Goal: Information Seeking & Learning: Compare options

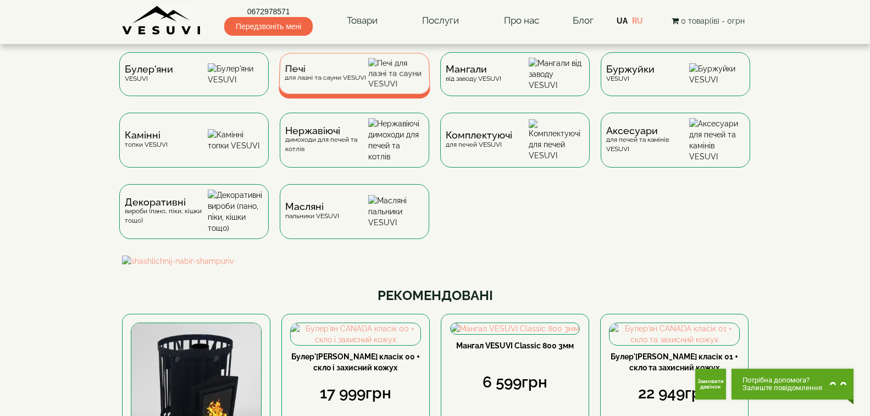
click at [385, 74] on img at bounding box center [396, 73] width 56 height 31
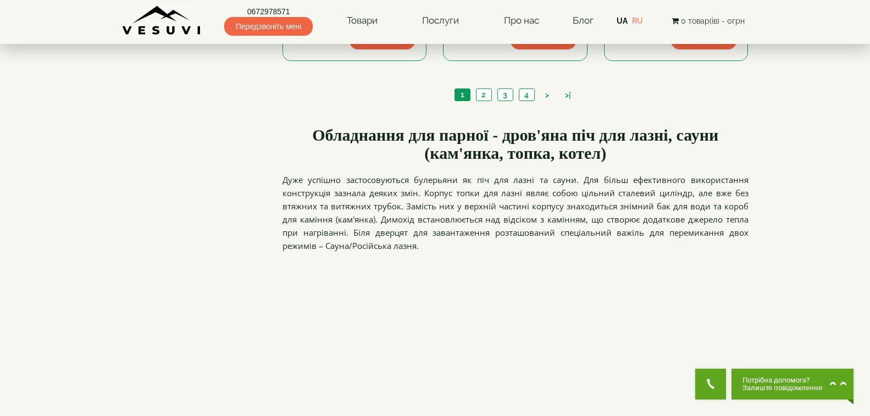
scroll to position [1319, 0]
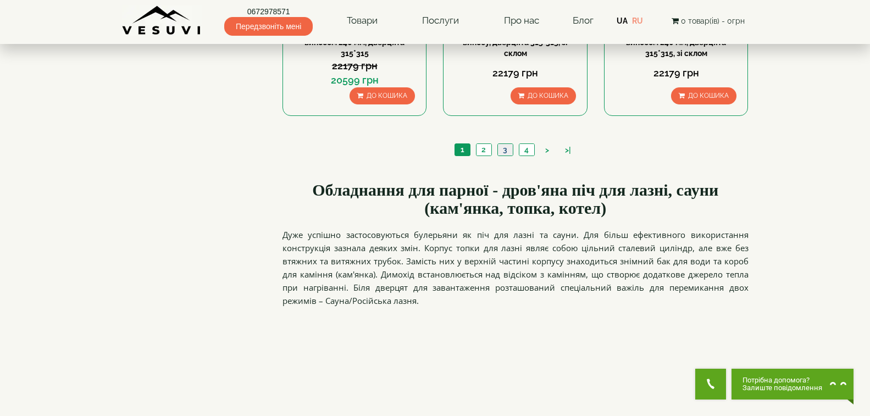
click at [502, 150] on link "3" at bounding box center [504, 150] width 15 height 12
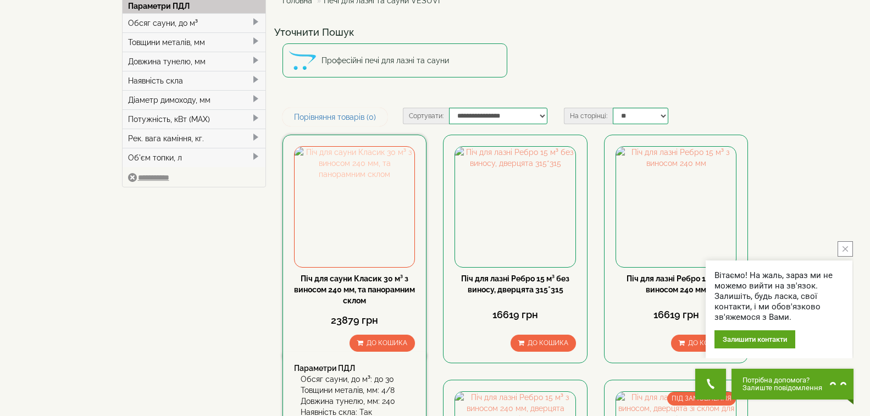
scroll to position [110, 0]
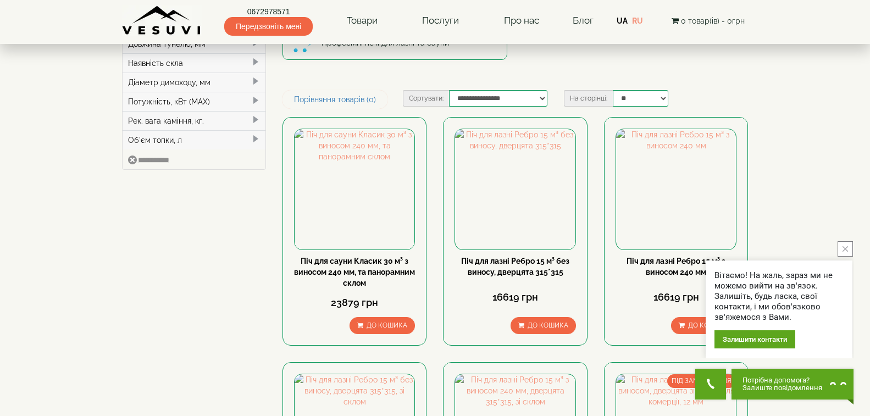
click at [846, 245] on button "close button" at bounding box center [845, 248] width 15 height 15
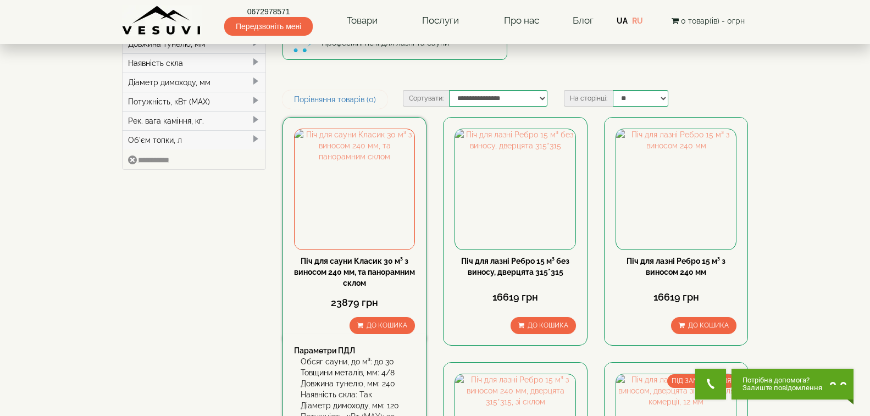
click at [361, 262] on link "Піч для сауни Класик 30 м³ з виносом 240 мм, та панорамним склом" at bounding box center [354, 272] width 121 height 31
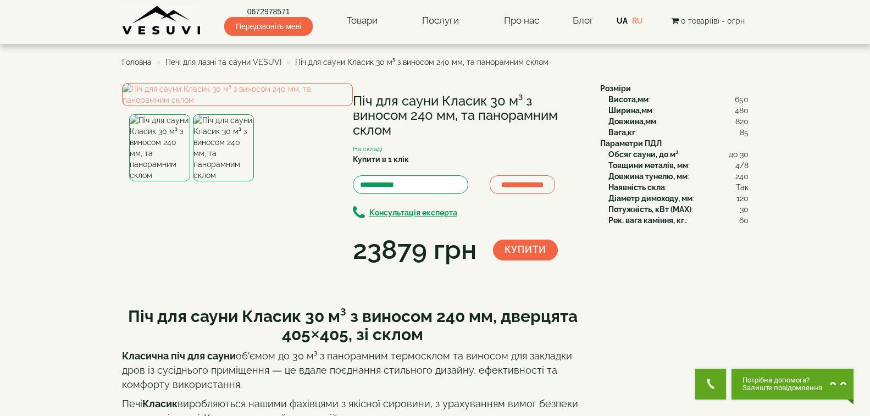
drag, startPoint x: 356, startPoint y: 97, endPoint x: 396, endPoint y: 132, distance: 53.0
click at [396, 132] on h1 "Піч для сауни Класик 30 м³ з виносом 240 мм, та панорамним склом" at bounding box center [468, 115] width 231 height 43
copy h1 "Піч для сауни Класик 30 м³ з виносом 240 мм, та панорамним склом"
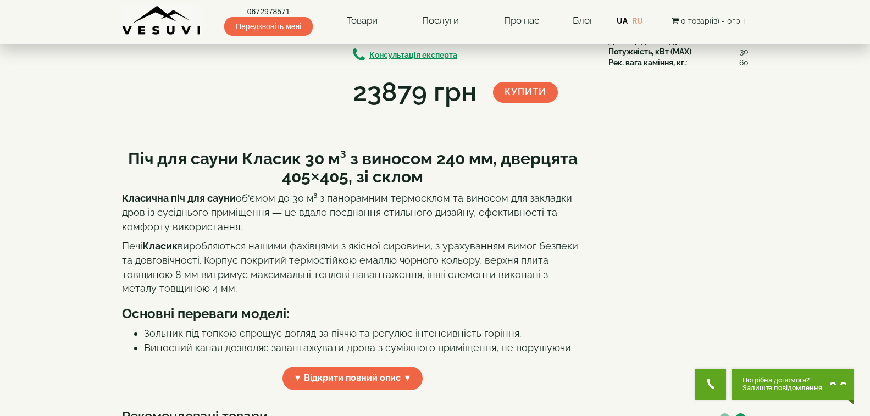
scroll to position [220, 0]
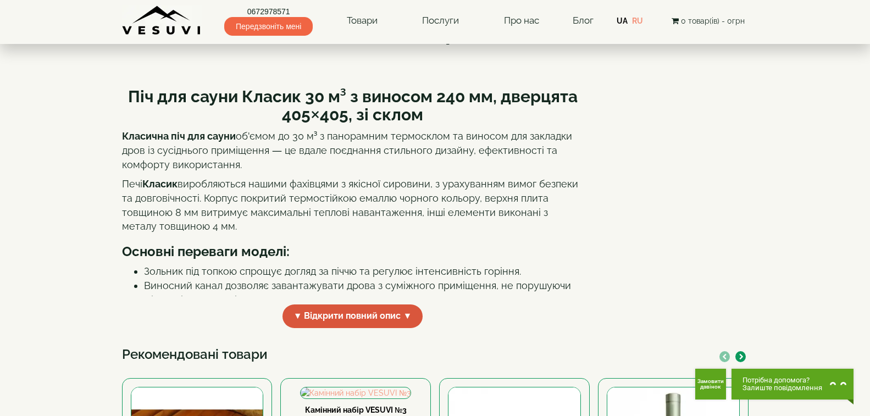
click at [330, 328] on span "▼ Відкрити повний опис ▼" at bounding box center [353, 316] width 141 height 24
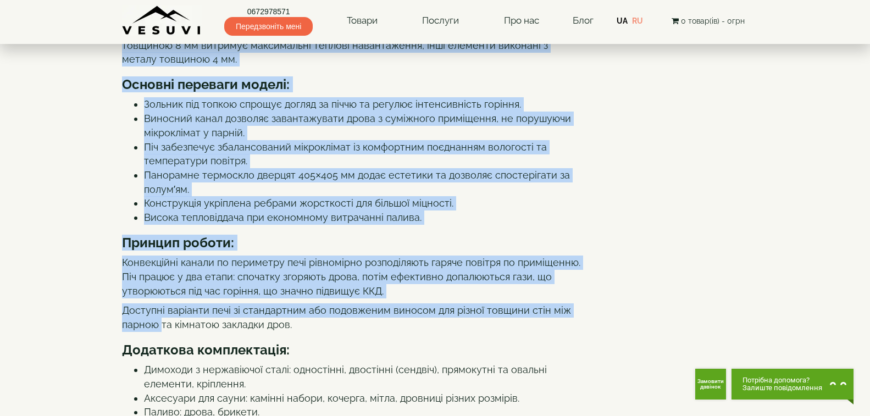
scroll to position [397, 0]
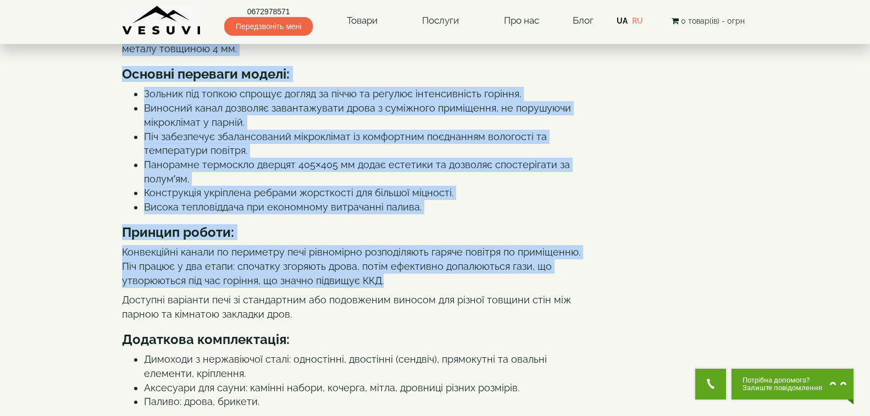
drag, startPoint x: 131, startPoint y: 176, endPoint x: 392, endPoint y: 364, distance: 322.2
copy div "Піч для сауни Класик 30 м³ з виносом 240 мм, дверцята 405×405, зі склом Класичн…"
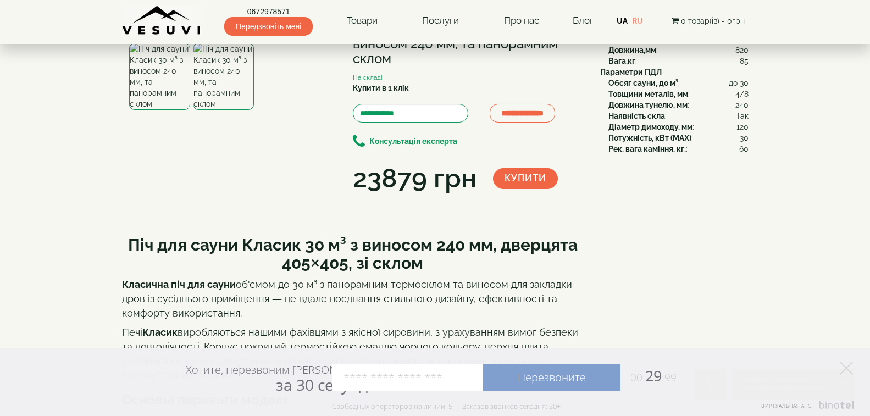
scroll to position [0, 0]
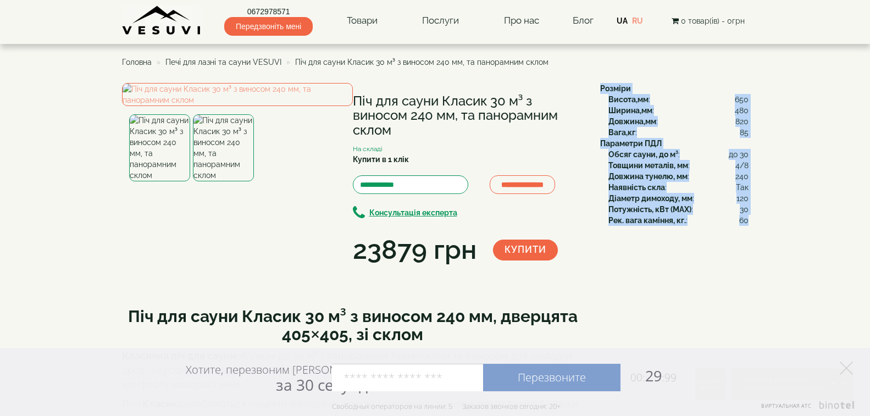
drag, startPoint x: 599, startPoint y: 86, endPoint x: 747, endPoint y: 226, distance: 203.3
copy div "Розміри Висота,мм : 650 Ширина,мм : 480 Довжина,мм : 820 Вага,кг : 85 Параметри…"
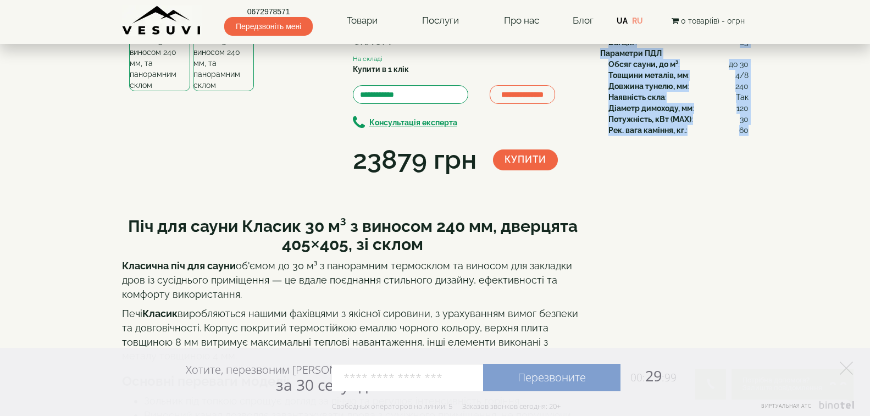
scroll to position [110, 0]
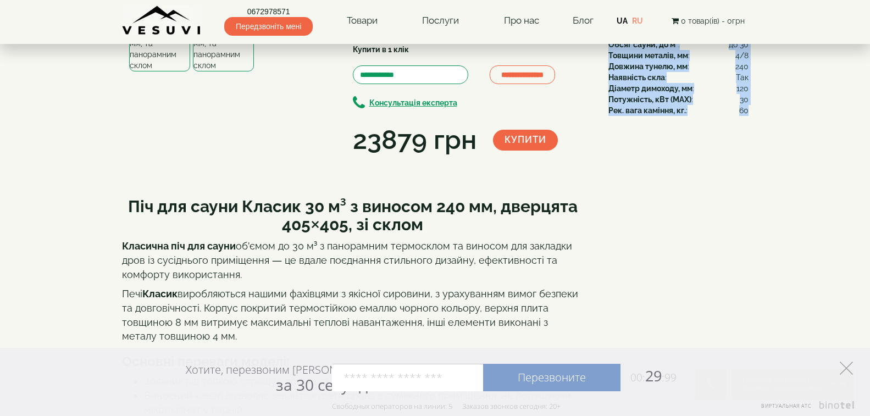
click at [847, 366] on icon at bounding box center [846, 368] width 13 height 13
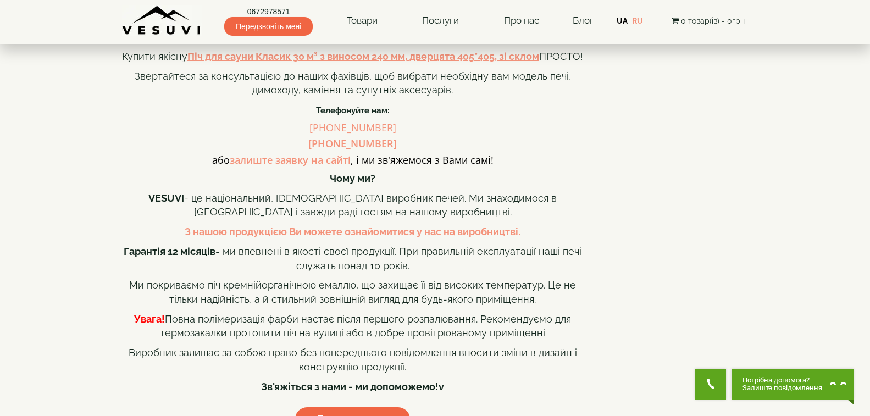
scroll to position [989, 0]
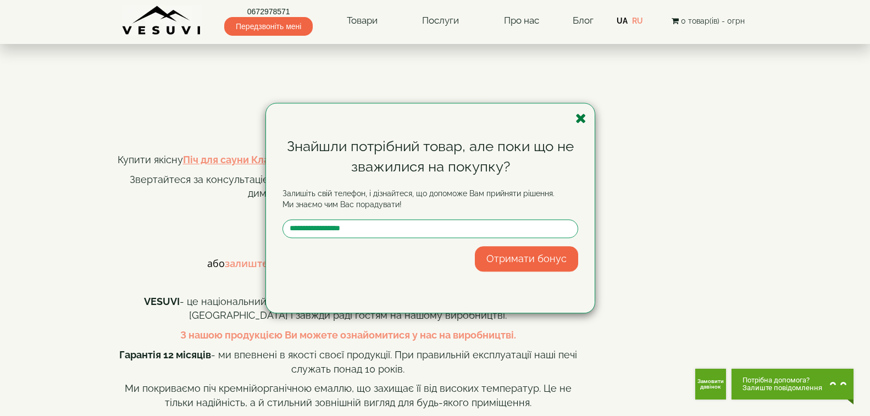
click at [584, 121] on icon "button" at bounding box center [580, 119] width 11 height 14
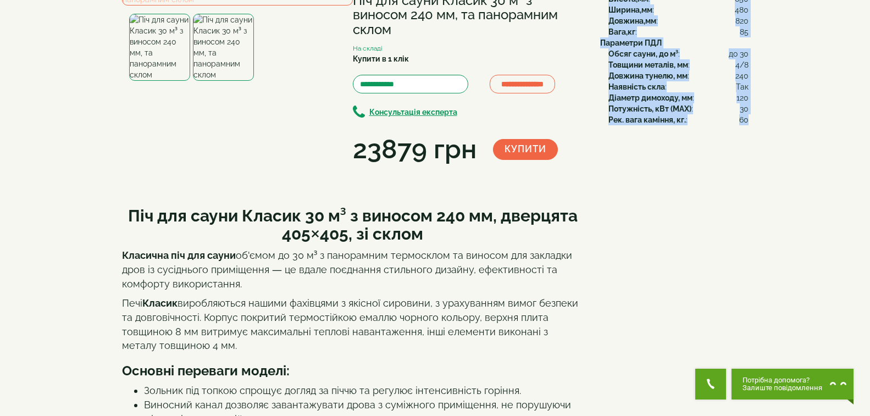
scroll to position [55, 0]
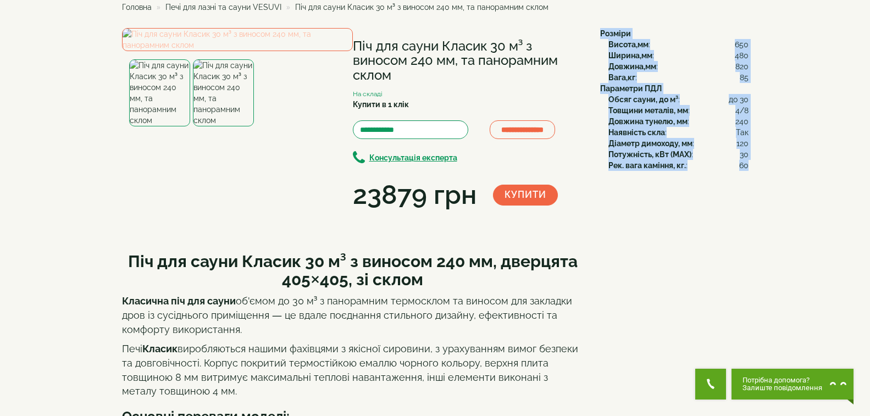
click at [205, 51] on img at bounding box center [237, 39] width 231 height 23
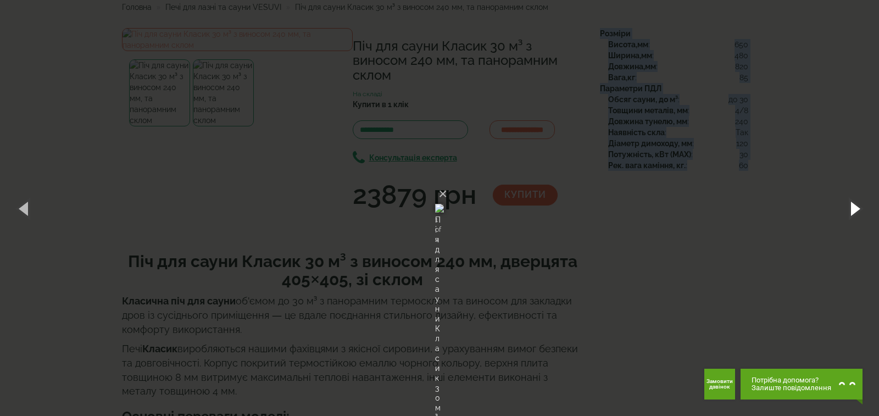
click at [855, 211] on button "button" at bounding box center [854, 208] width 49 height 60
click at [857, 215] on button "button" at bounding box center [854, 208] width 49 height 60
drag, startPoint x: 430, startPoint y: 200, endPoint x: 575, endPoint y: 60, distance: 201.4
click at [447, 182] on button "×" at bounding box center [443, 194] width 9 height 24
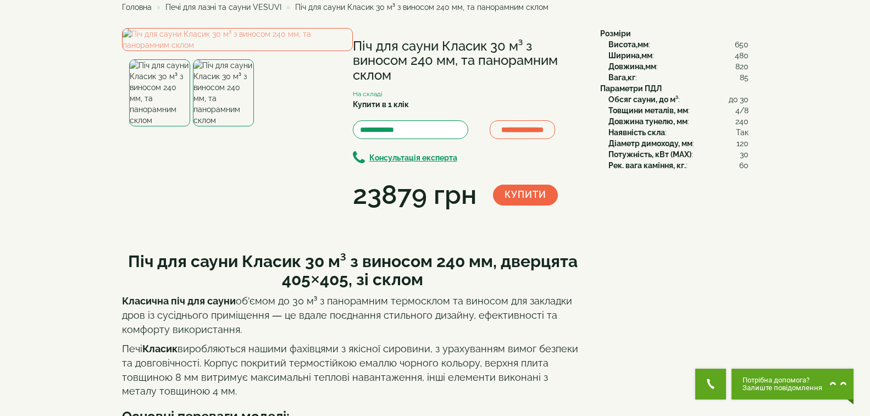
click at [577, 60] on h1 "Піч для сауни Класик 30 м³ з виносом 240 мм, та панорамним склом" at bounding box center [468, 60] width 231 height 43
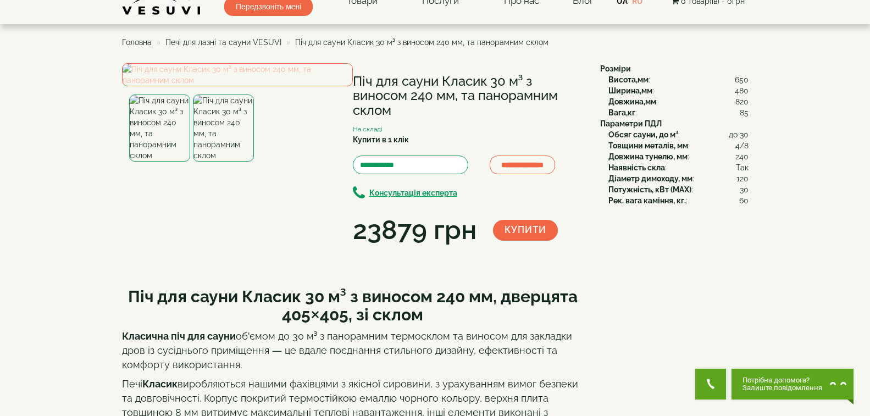
scroll to position [0, 0]
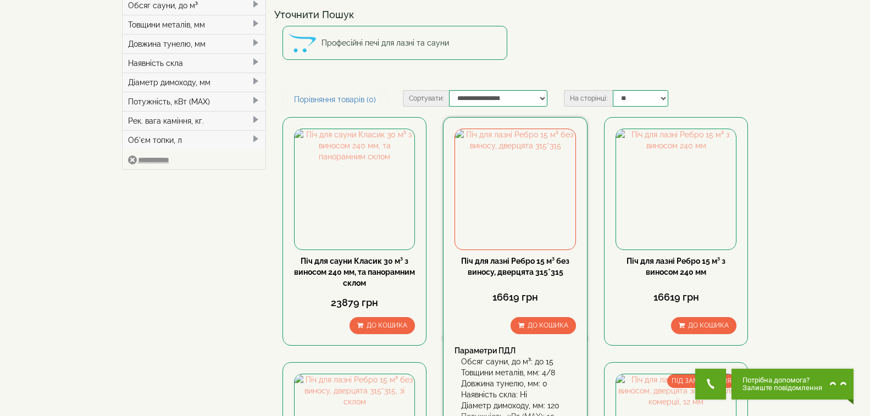
click at [535, 259] on link "Піч для лазні Ребро 15 м³ без виносу, дверцята 315*315" at bounding box center [515, 267] width 108 height 20
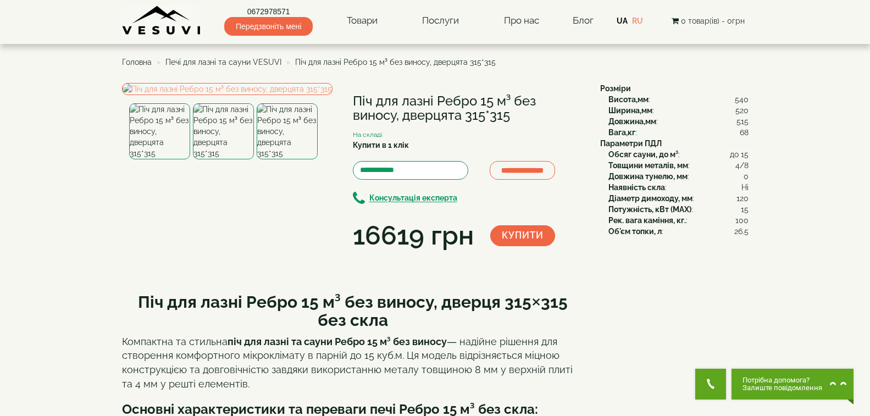
drag, startPoint x: 355, startPoint y: 97, endPoint x: 514, endPoint y: 121, distance: 161.8
click at [514, 121] on h1 "Піч для лазні Ребро 15 м³ без виносу, дверцята 315*315" at bounding box center [468, 108] width 231 height 29
copy h1 "Піч для лазні Ребро 15 м³ без виносу, дверцята 315*315"
click at [392, 254] on div "**********" at bounding box center [357, 168] width 470 height 171
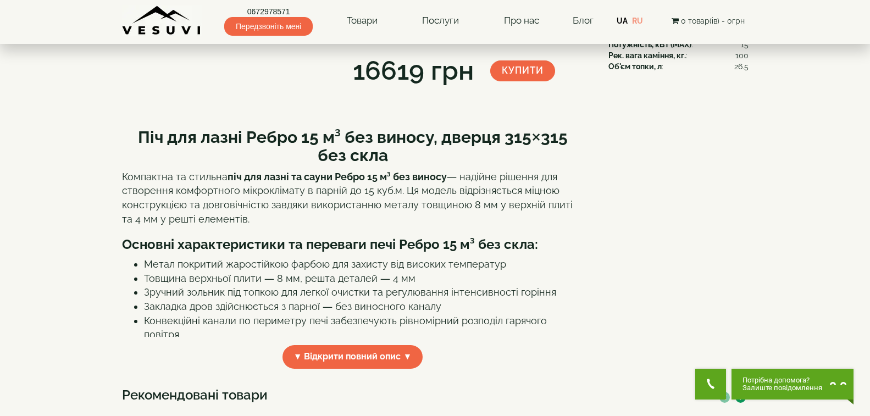
scroll to position [275, 0]
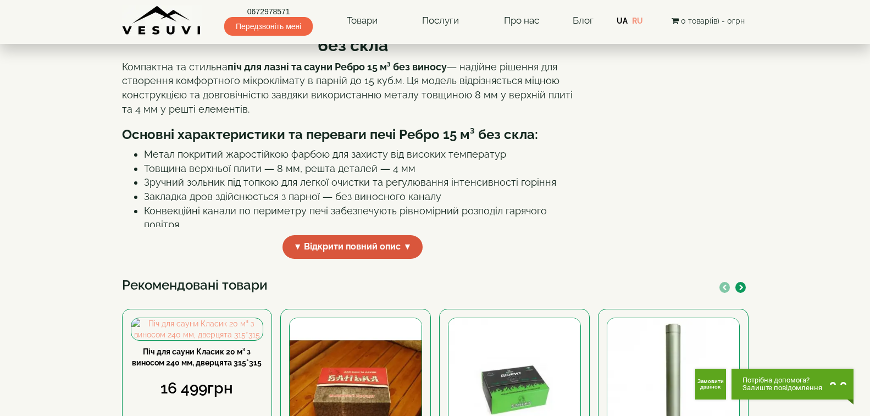
click at [335, 259] on span "▼ Відкрити повний опис ▼" at bounding box center [353, 247] width 141 height 24
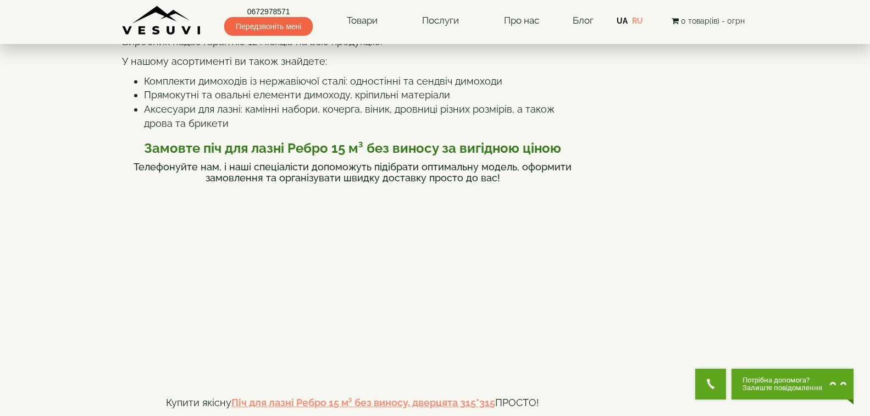
scroll to position [442, 0]
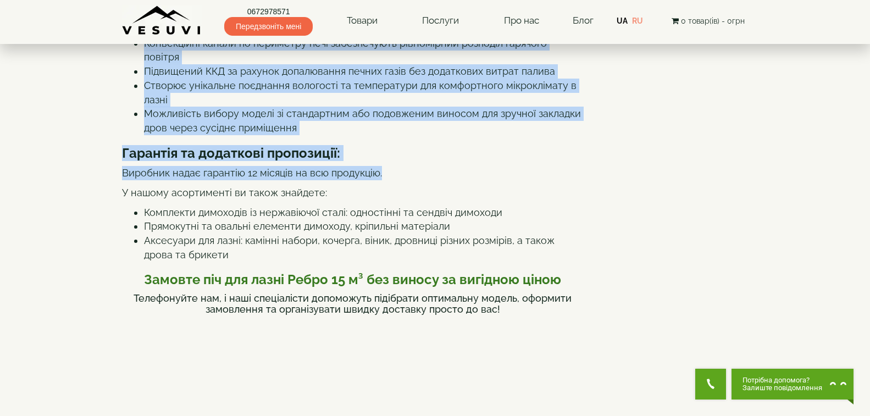
drag, startPoint x: 119, startPoint y: 120, endPoint x: 464, endPoint y: 261, distance: 372.5
copy div "Піч для лазні Ребро 15 м³ без виносу, дверця 315×315 без скла Компактна та стил…"
click at [539, 107] on li "Створює унікальне поєднання вологості та температури для комфортного мікрокліма…" at bounding box center [364, 93] width 440 height 28
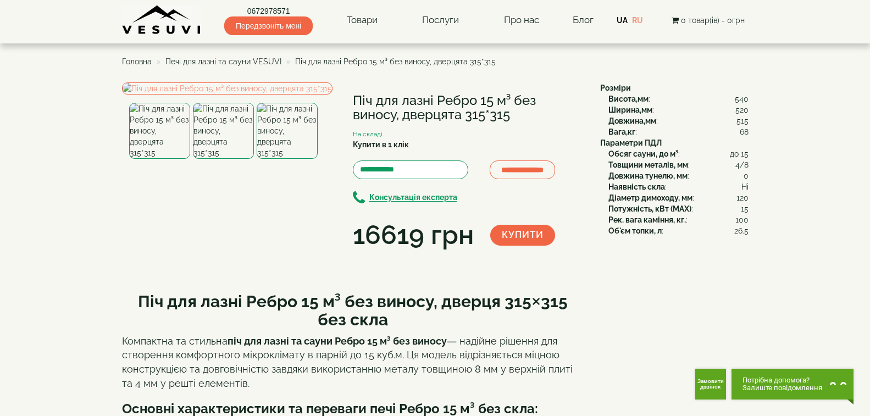
scroll to position [0, 0]
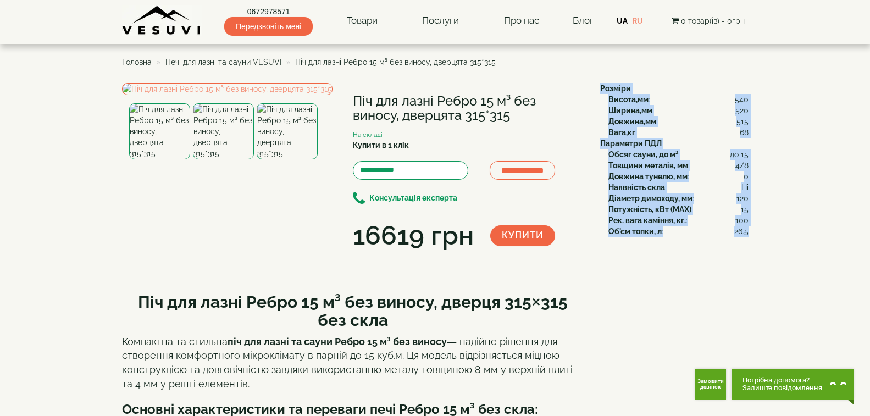
drag, startPoint x: 598, startPoint y: 85, endPoint x: 747, endPoint y: 239, distance: 214.2
copy div "Розміри Висота,мм : 540 Ширина,мм : 520 Довжина,мм : 515 Вага,кг : 68 Параметри…"
click at [238, 95] on img at bounding box center [227, 89] width 211 height 12
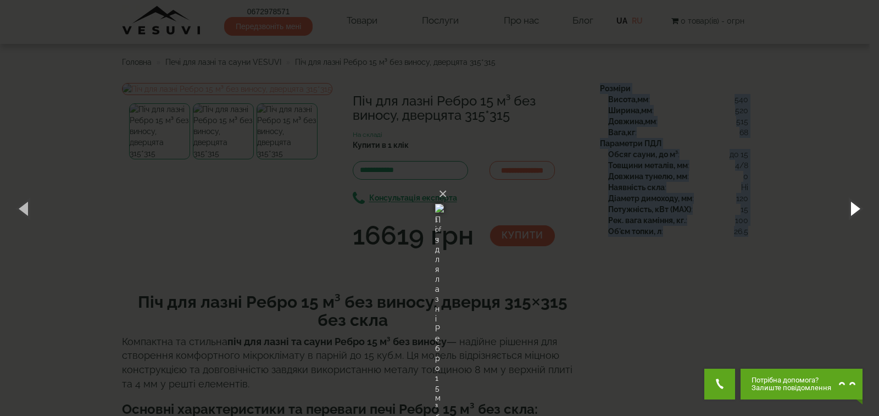
click at [859, 214] on button "button" at bounding box center [854, 208] width 49 height 60
click at [860, 205] on button "button" at bounding box center [854, 208] width 49 height 60
click at [447, 182] on button "×" at bounding box center [443, 194] width 9 height 24
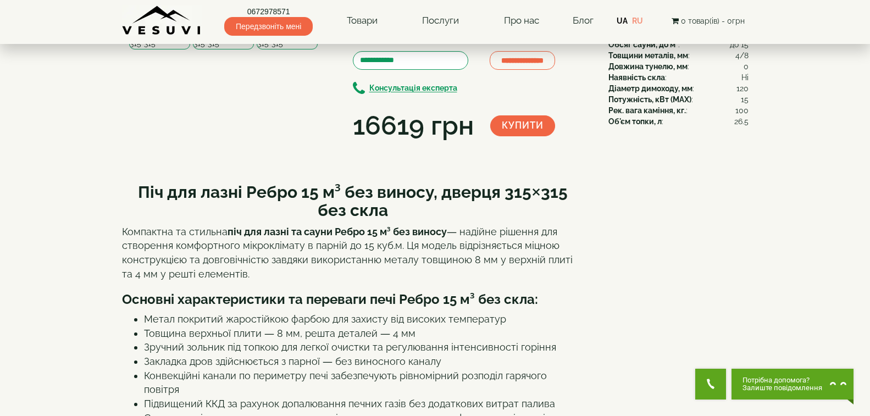
click at [405, 220] on strong "Піч для лазні Ребро 15 м³ без виносу, дверця 315×315 без скла" at bounding box center [353, 200] width 430 height 37
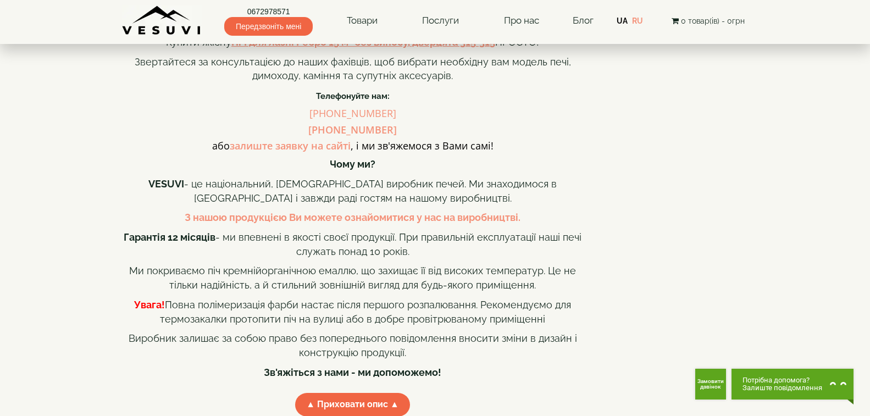
scroll to position [989, 0]
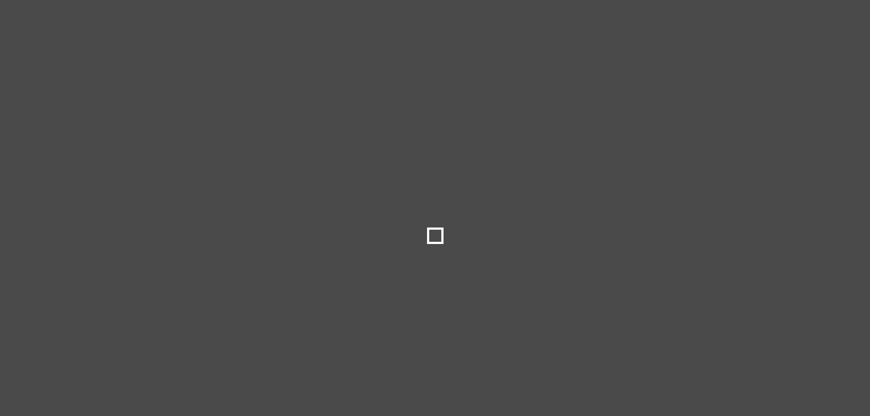
select select
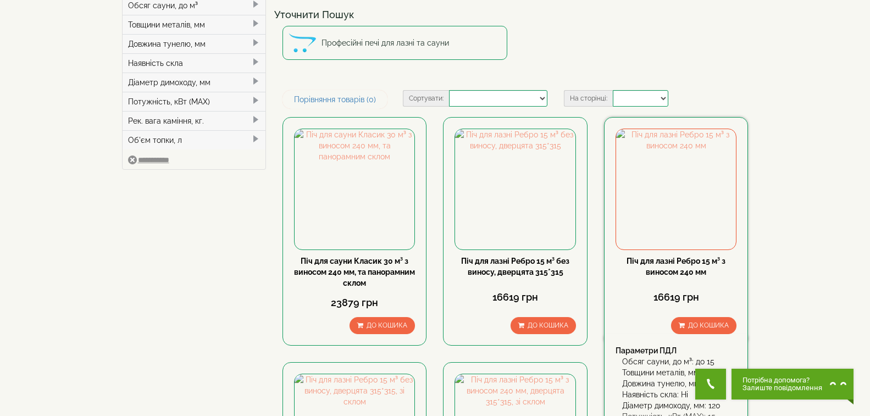
click at [656, 262] on link "Піч для лазні Ребро 15 м³ з виносом 240 мм" at bounding box center [676, 267] width 99 height 20
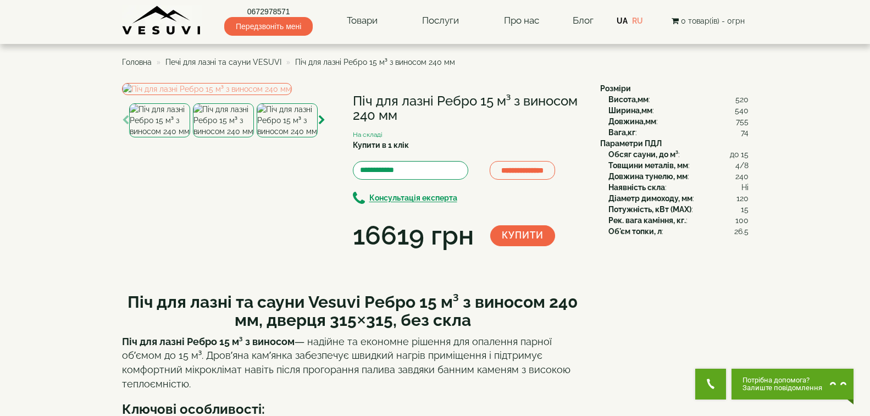
drag, startPoint x: 355, startPoint y: 101, endPoint x: 395, endPoint y: 121, distance: 45.0
click at [395, 121] on h1 "Піч для лазні Ребро 15 м³ з виносом 240 мм" at bounding box center [468, 108] width 231 height 29
copy h1 "Піч для лазні Ребро 15 м³ з виносом 240 мм"
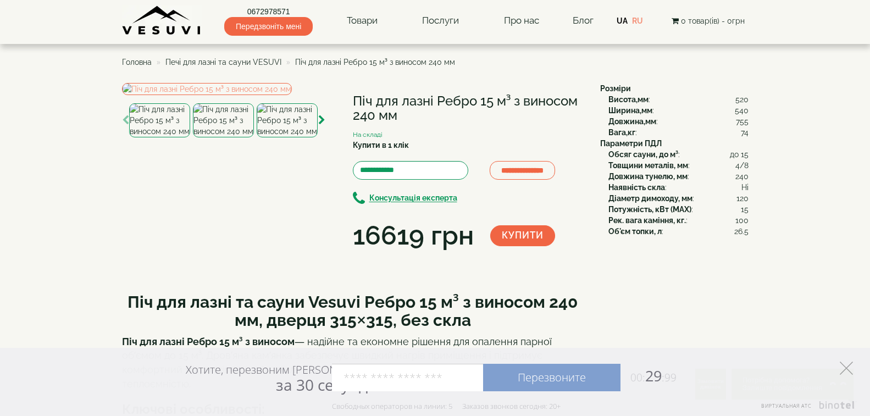
click at [846, 362] on icon at bounding box center [846, 368] width 13 height 13
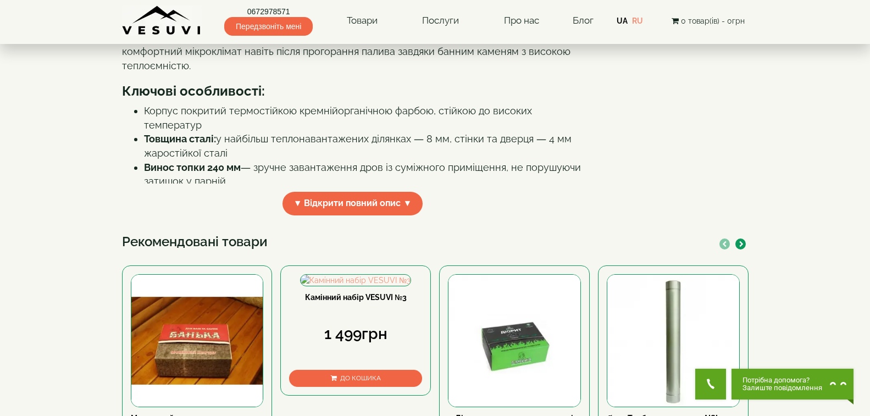
scroll to position [330, 0]
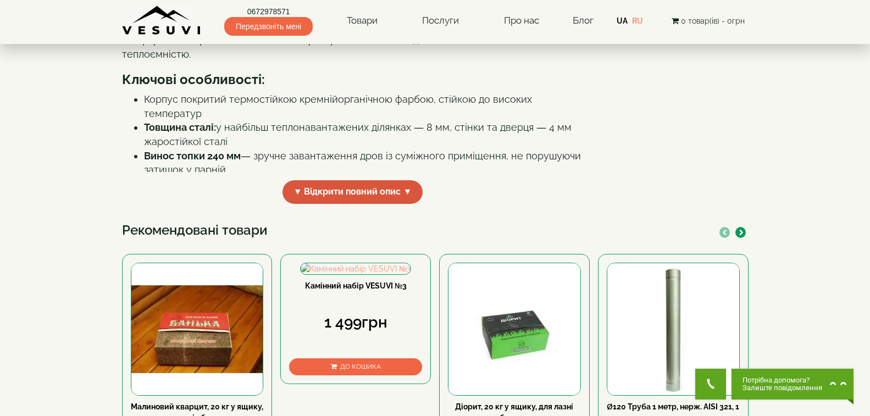
click at [368, 204] on span "▼ Відкрити повний опис ▼" at bounding box center [353, 192] width 141 height 24
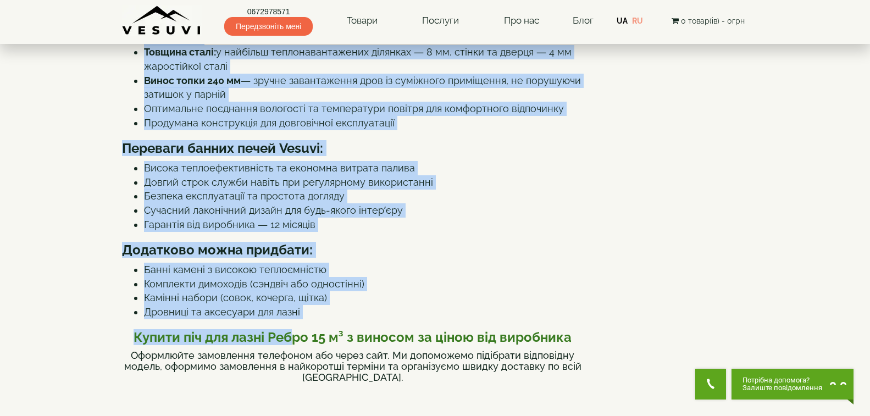
scroll to position [472, 0]
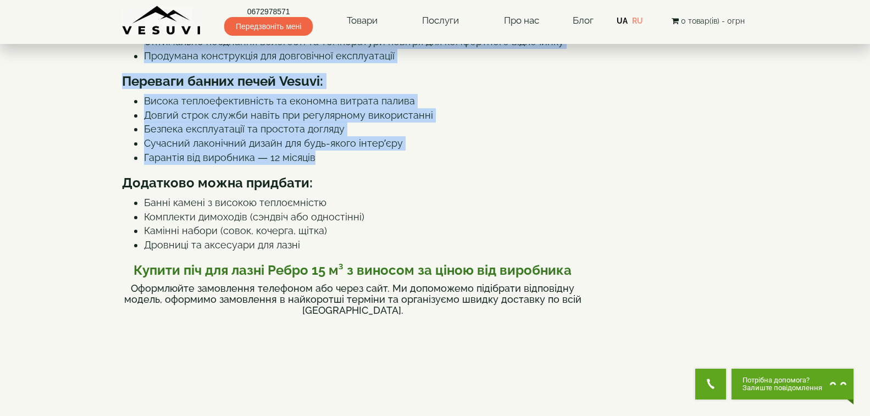
drag, startPoint x: 128, startPoint y: 72, endPoint x: 387, endPoint y: 262, distance: 321.2
click at [387, 262] on div "Піч для лазні та сауни Vesuvi Ребро 15 м³ з виносом 240 мм, дверця 315×315, без…" at bounding box center [353, 344] width 462 height 1068
copy div "Піч для лазні та сауни Vesuvi Ребро 15 м³ з виносом 240 мм, дверця 315×315, без…"
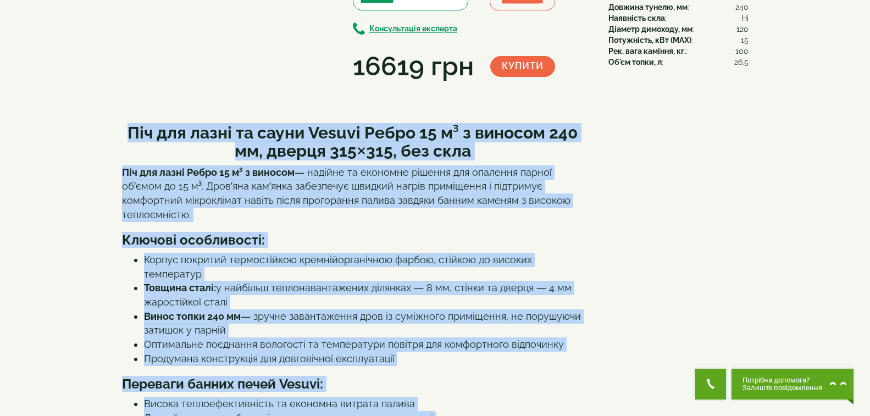
scroll to position [32, 0]
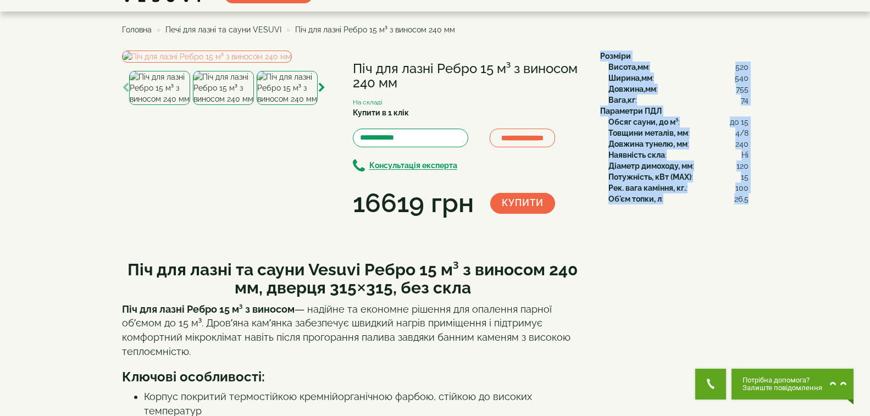
drag, startPoint x: 600, startPoint y: 56, endPoint x: 746, endPoint y: 204, distance: 208.7
copy div "Розміри Висота,мм : 520 Ширина,мм : 540 Довжина,мм : 755 Вага,кг : 74 Параметри…"
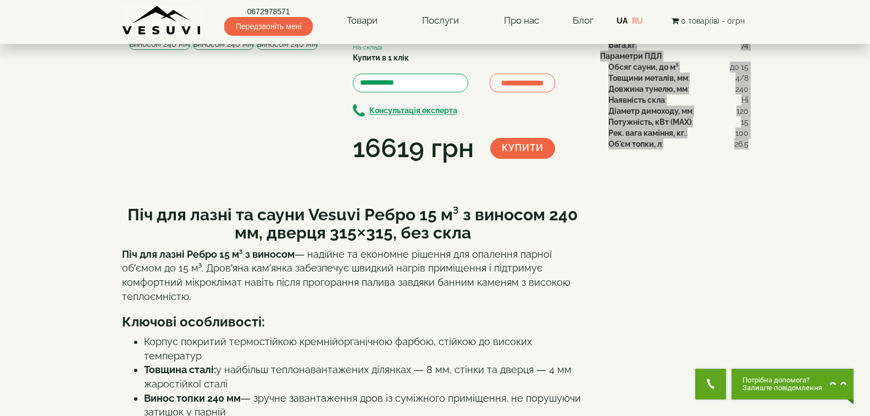
scroll to position [0, 0]
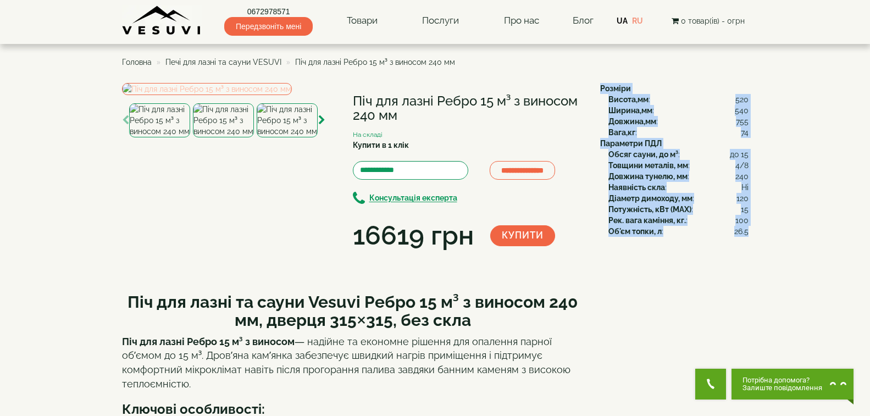
click at [251, 95] on img at bounding box center [207, 89] width 170 height 12
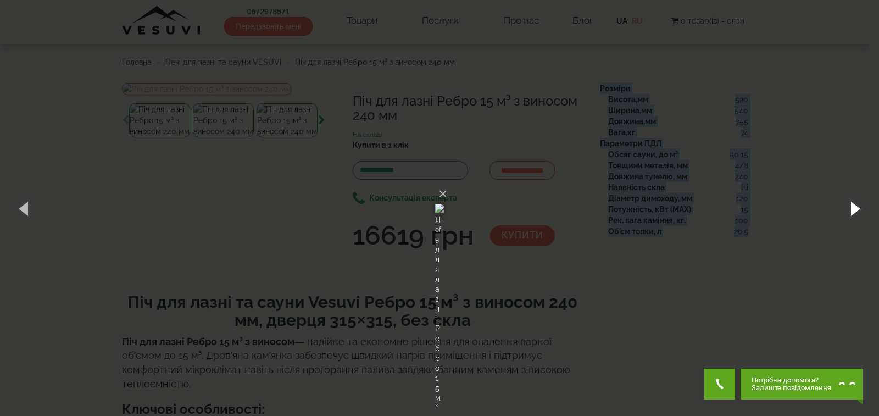
click at [860, 205] on button "button" at bounding box center [854, 208] width 49 height 60
click at [852, 210] on button "button" at bounding box center [854, 208] width 49 height 60
click at [852, 208] on button "button" at bounding box center [854, 208] width 49 height 60
click at [851, 205] on button "button" at bounding box center [854, 208] width 49 height 60
click at [447, 182] on button "×" at bounding box center [443, 194] width 9 height 24
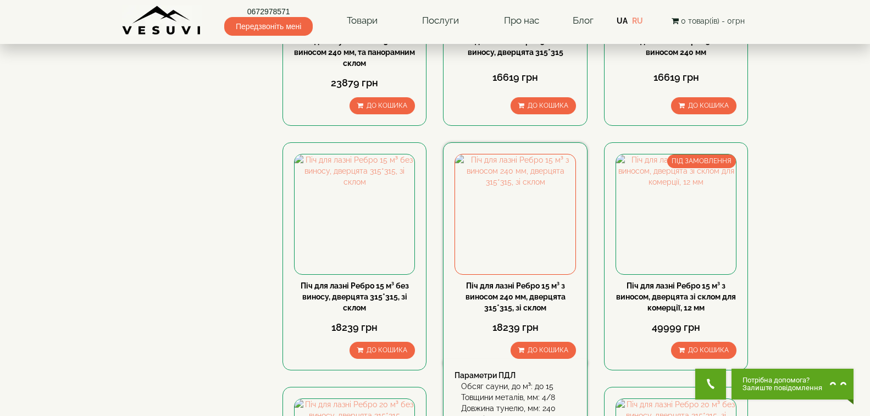
scroll to position [385, 0]
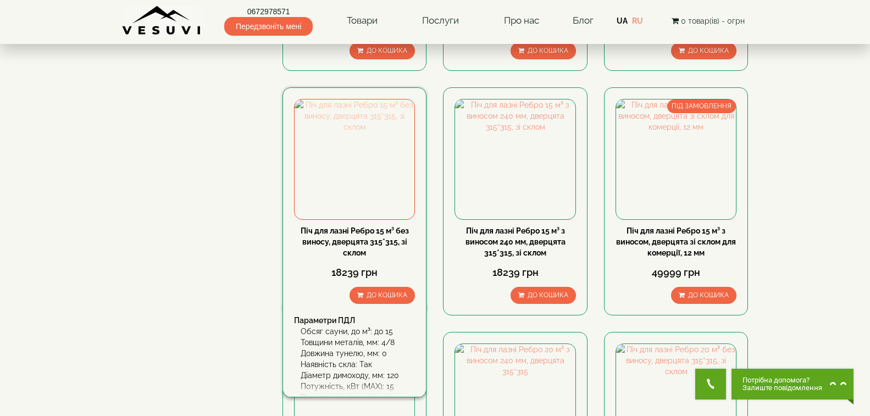
click at [387, 173] on img at bounding box center [355, 159] width 120 height 120
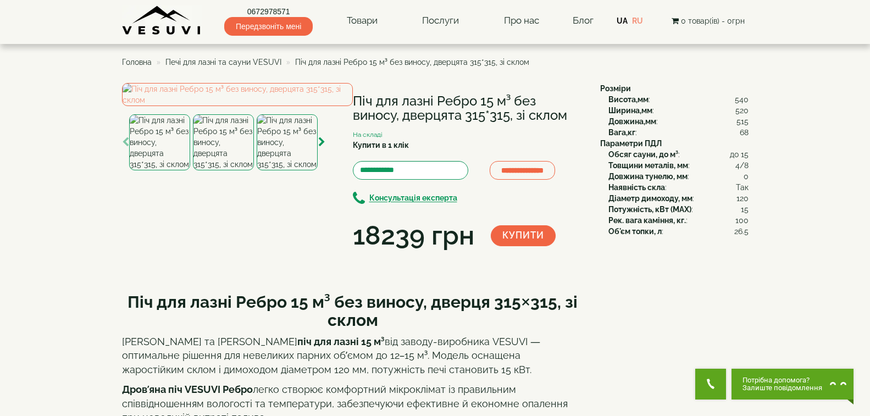
drag, startPoint x: 351, startPoint y: 96, endPoint x: 569, endPoint y: 115, distance: 219.1
click at [569, 115] on div "**********" at bounding box center [357, 168] width 470 height 171
copy div "Піч для лазні Ребро 15 м³ без виносу, дверцята 315*315, зі склом"
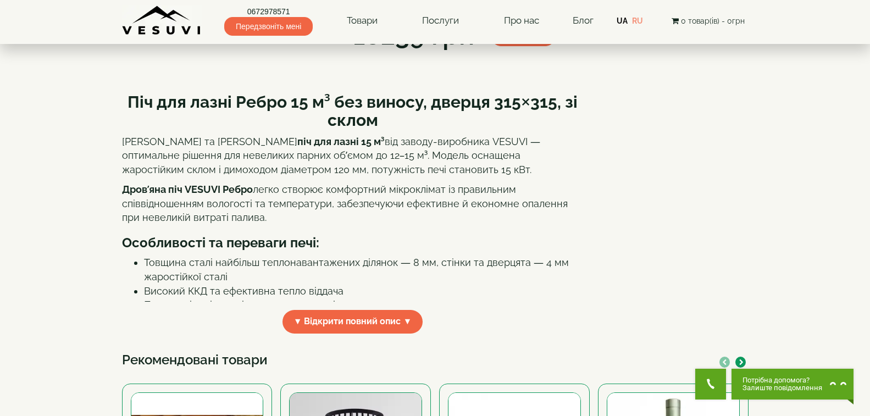
scroll to position [220, 0]
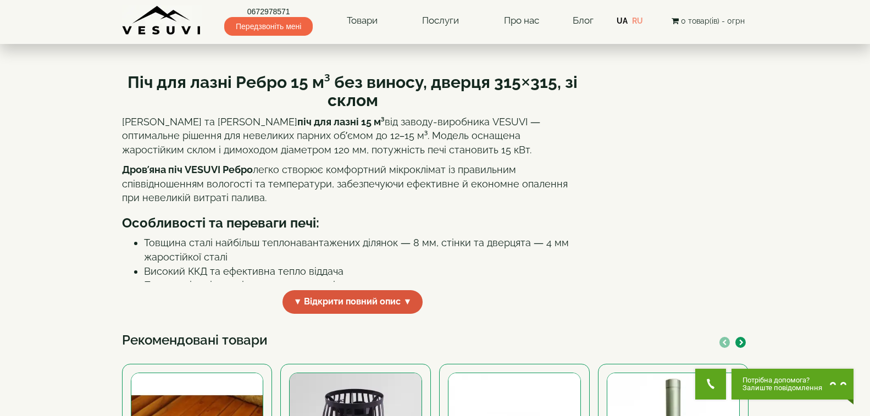
click at [340, 314] on span "▼ Відкрити повний опис ▼" at bounding box center [353, 302] width 141 height 24
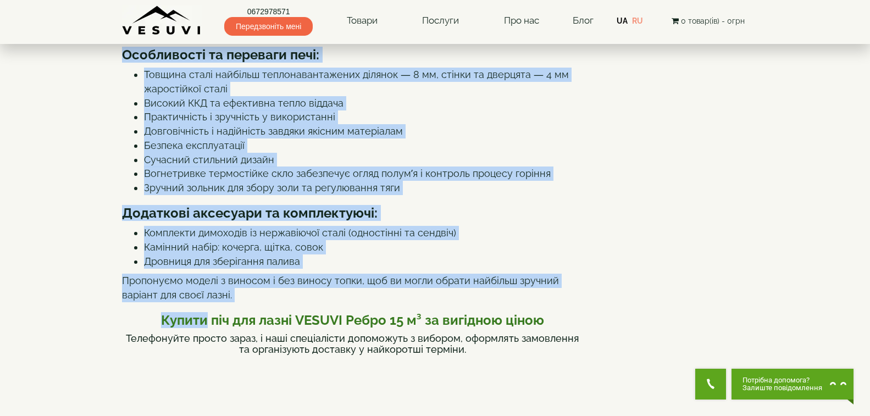
scroll to position [389, 0]
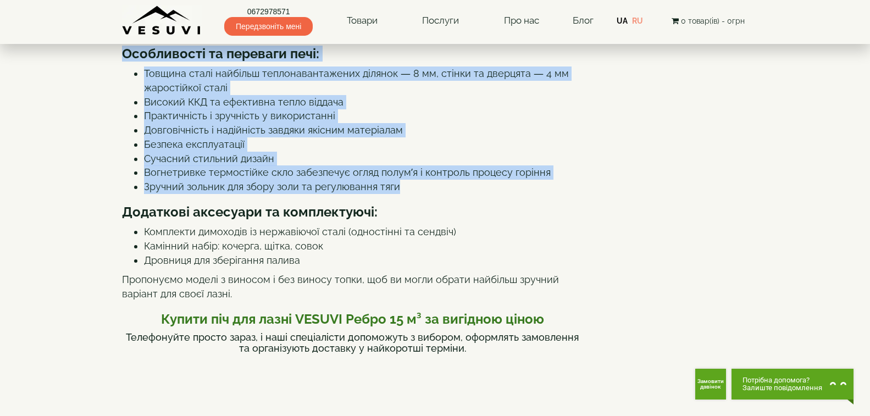
drag, startPoint x: 129, startPoint y: 178, endPoint x: 433, endPoint y: 287, distance: 323.0
click at [433, 287] on div "Піч для лазні Ребро 15 м³ без виносу, дверця 315×315, зі склом Якісна та надійн…" at bounding box center [353, 404] width 462 height 1023
copy div "Піч для лазні Ребро 15 м³ без виносу, дверця 315×315, зі склом Якісна та надійн…"
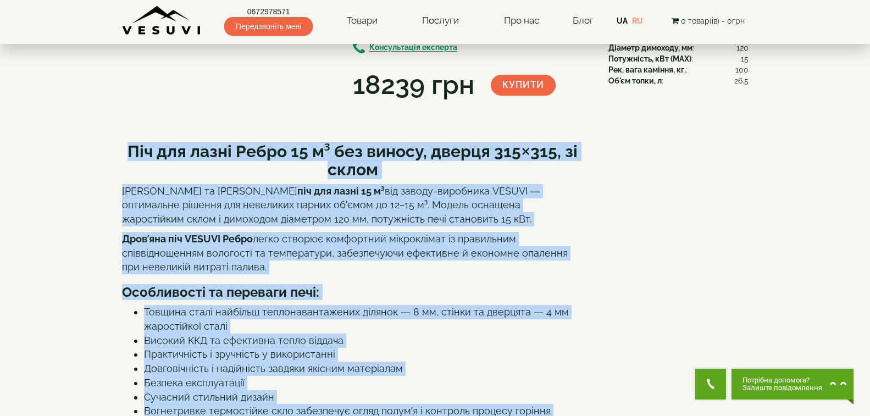
scroll to position [4, 0]
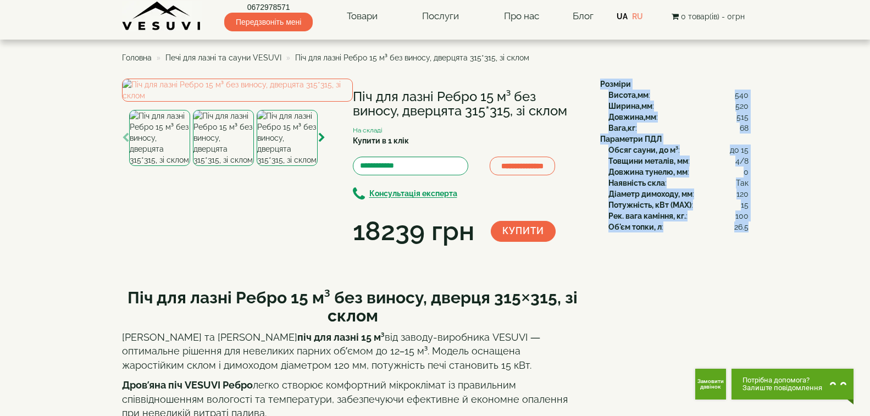
drag, startPoint x: 597, startPoint y: 81, endPoint x: 747, endPoint y: 224, distance: 206.4
click at [747, 224] on div "Розміри Висота,мм : 540 Ширина,мм : 520 Довжина,мм : 515 Вага,кг : 68 Параметри…" at bounding box center [670, 156] width 157 height 154
copy div "Розміри Висота,мм : 540 Ширина,мм : 520 Довжина,мм : 515 Вага,кг : 68 Параметри…"
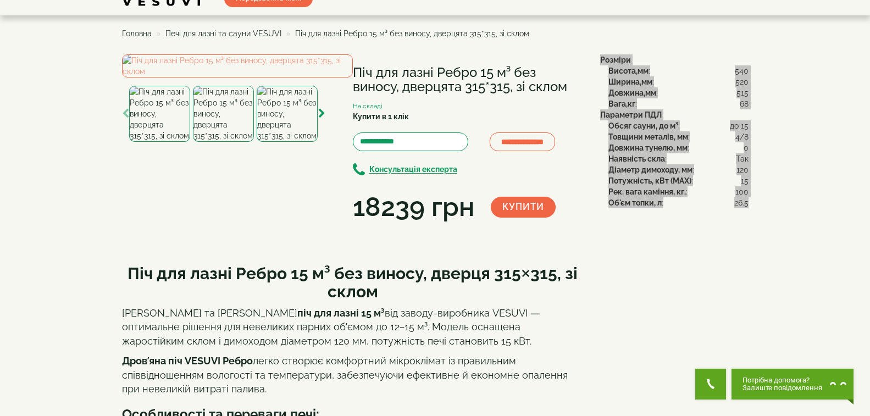
scroll to position [0, 0]
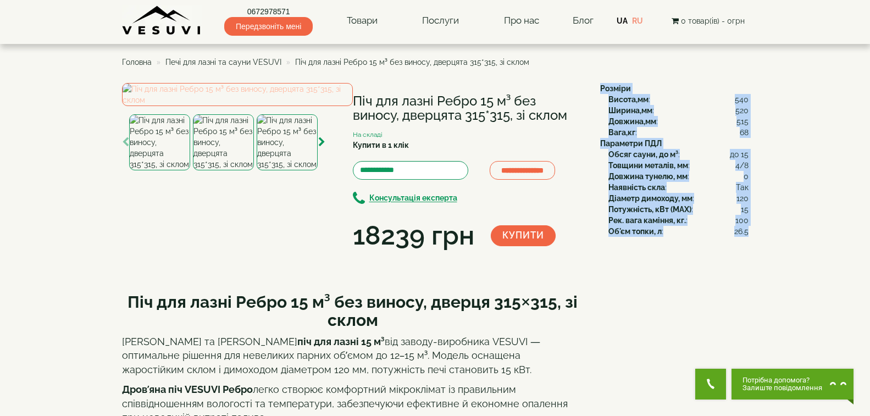
click at [293, 106] on img at bounding box center [237, 94] width 231 height 23
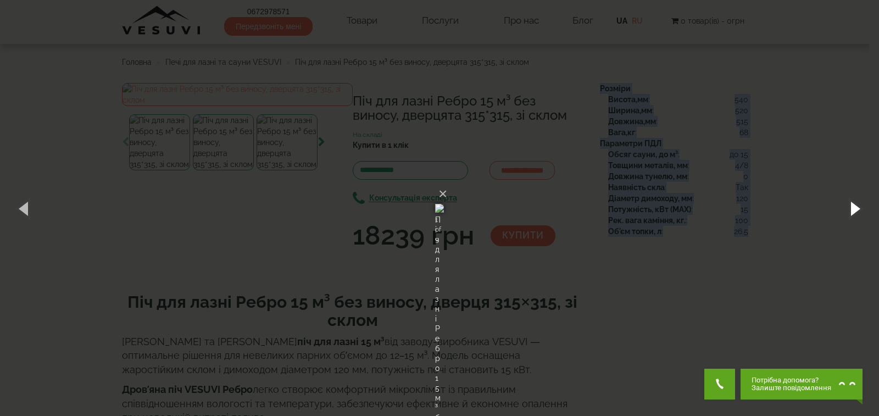
click at [851, 210] on button "button" at bounding box center [854, 208] width 49 height 60
click at [854, 206] on button "button" at bounding box center [854, 208] width 49 height 60
click at [857, 215] on button "button" at bounding box center [854, 208] width 49 height 60
click at [857, 201] on button "button" at bounding box center [854, 208] width 49 height 60
click at [853, 204] on button "button" at bounding box center [854, 208] width 49 height 60
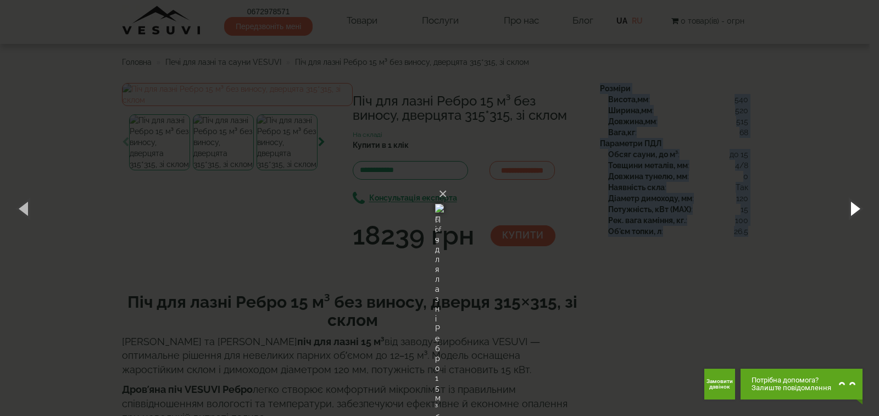
click at [863, 207] on button "button" at bounding box center [854, 208] width 49 height 60
click at [860, 198] on button "button" at bounding box center [854, 208] width 49 height 60
click at [856, 212] on button "button" at bounding box center [854, 208] width 49 height 60
click at [447, 182] on button "×" at bounding box center [443, 194] width 9 height 24
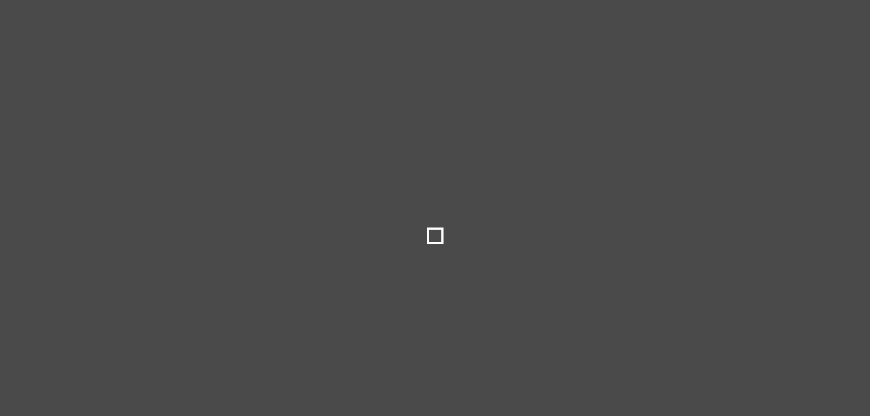
select select
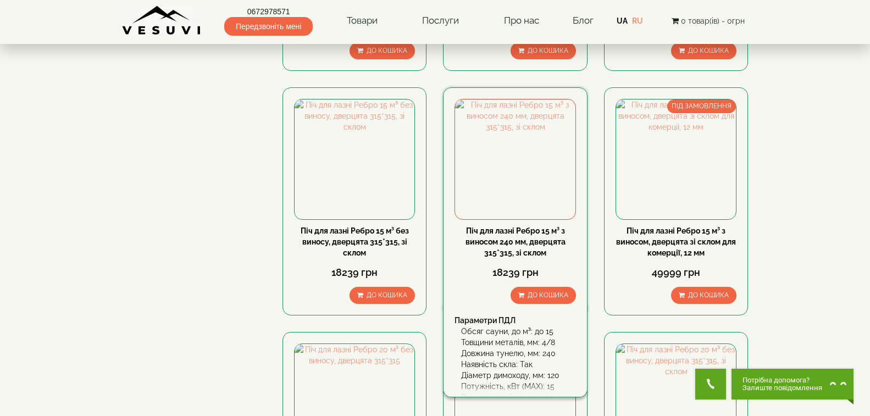
click at [510, 239] on link "Піч для лазні Ребро 15 м³ з виносом 240 мм, дверцята 315*315, зі склом" at bounding box center [516, 241] width 100 height 31
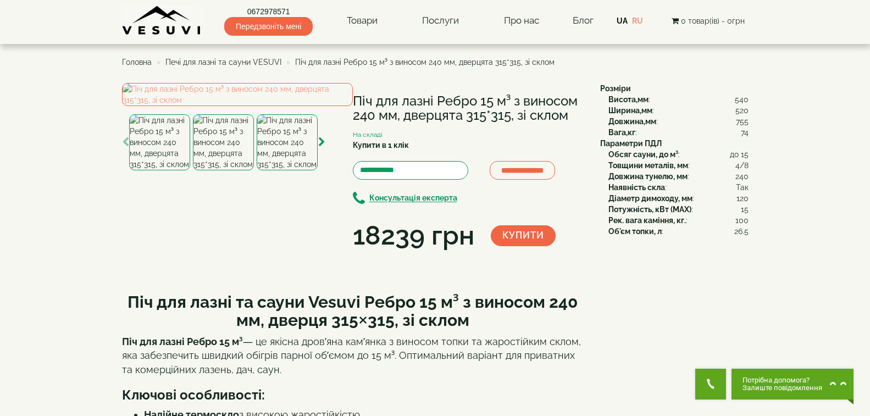
drag, startPoint x: 354, startPoint y: 100, endPoint x: 566, endPoint y: 117, distance: 212.8
click at [566, 117] on h1 "Піч для лазні Ребро 15 м³ з виносом 240 мм, дверцята 315*315, зі склом" at bounding box center [468, 108] width 231 height 29
copy h1 "Піч для лазні Ребро 15 м³ з виносом 240 мм, дверцята 315*315, зі склом"
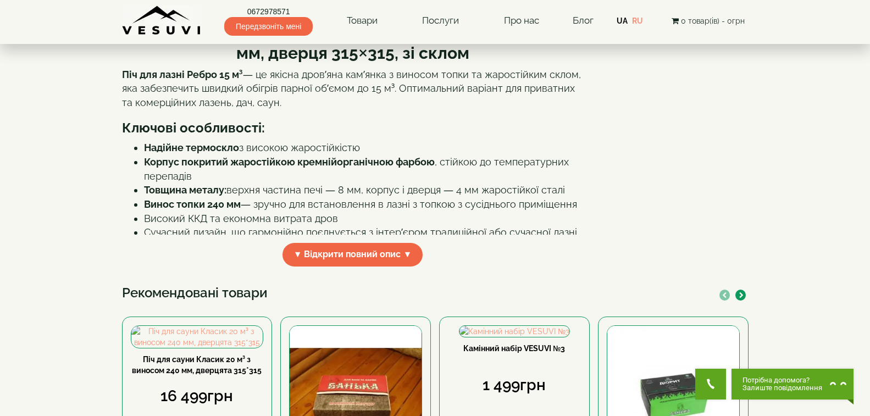
scroll to position [275, 0]
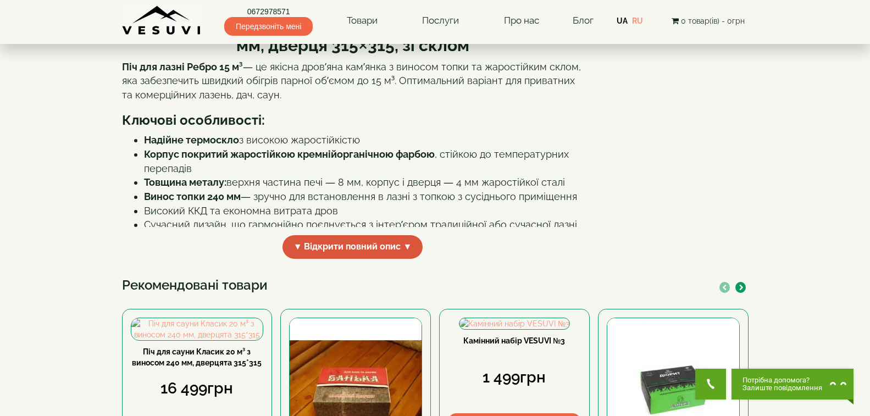
click at [356, 259] on span "▼ Відкрити повний опис ▼" at bounding box center [353, 247] width 141 height 24
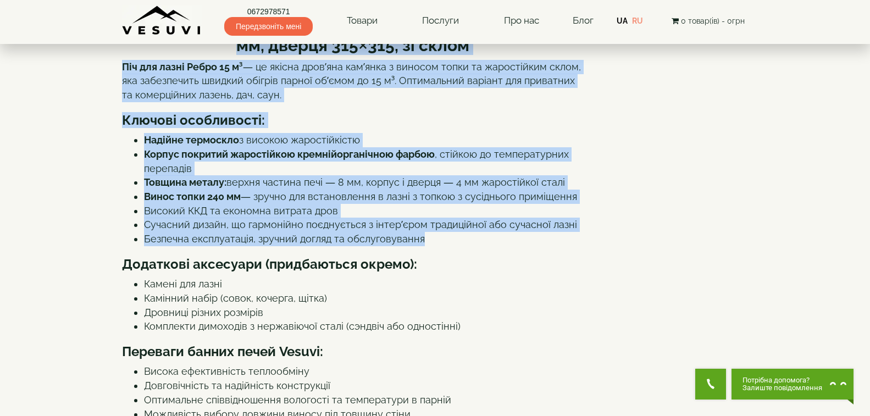
drag, startPoint x: 126, startPoint y: 124, endPoint x: 427, endPoint y: 339, distance: 370.3
copy div "Піч для лазні та сауни Vesuvi Ребро 15 м³ з виносом 240 мм, дверця 315×315, зі …"
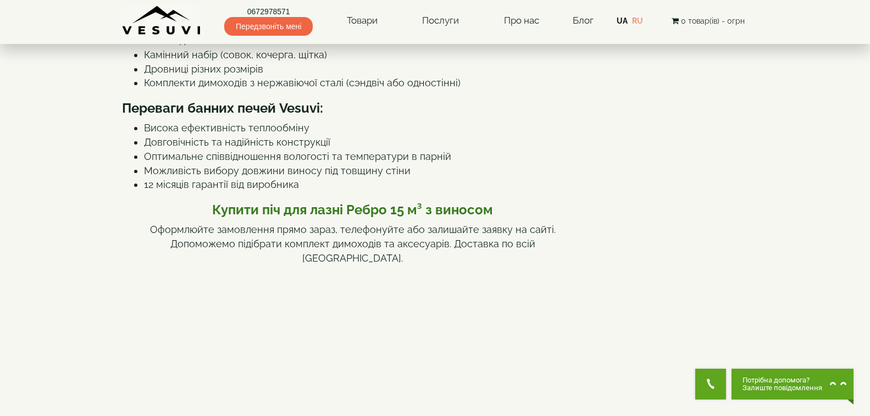
scroll to position [550, 0]
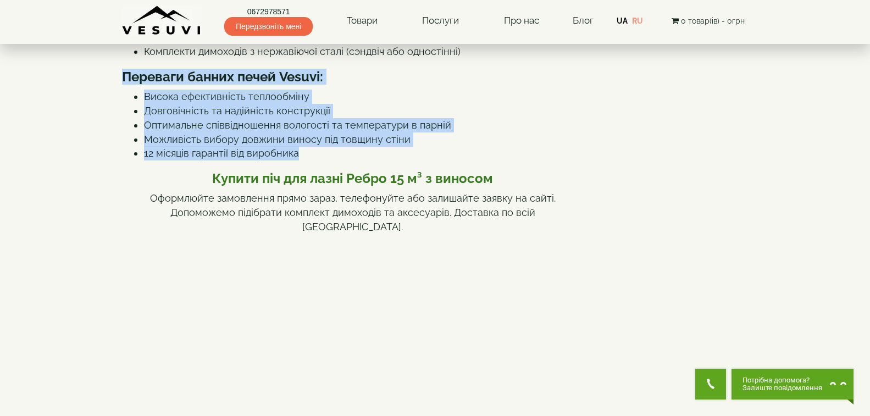
drag, startPoint x: 121, startPoint y: 170, endPoint x: 437, endPoint y: 252, distance: 326.1
click at [437, 252] on div "Піч для лазні та сауни Vesuvi Ребро 15 м³ з виносом 240 мм, дверця 315×315, зі …" at bounding box center [353, 264] width 462 height 1064
copy div "Переваги банних печей Vesuvi: Висока ефективність теплообміну Довговічність та …"
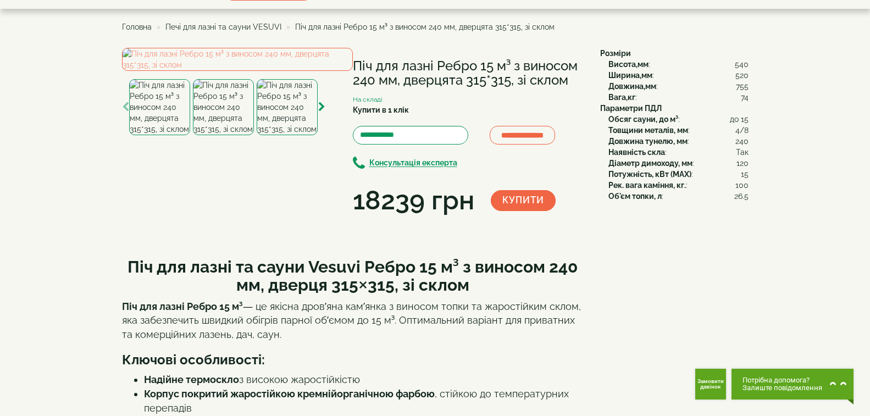
scroll to position [0, 0]
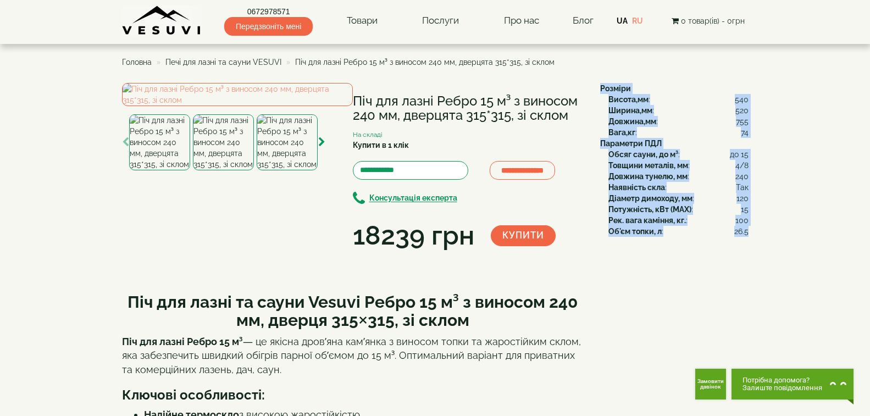
drag, startPoint x: 599, startPoint y: 87, endPoint x: 746, endPoint y: 231, distance: 206.4
click at [746, 231] on div "Розміри Висота,мм : 540 Ширина,мм : 520 Довжина,мм : 755 Вага,кг : 74 Параметри…" at bounding box center [670, 160] width 157 height 154
copy div "Розміри Висота,мм : 540 Ширина,мм : 520 Довжина,мм : 755 Вага,кг : 74 Параметри…"
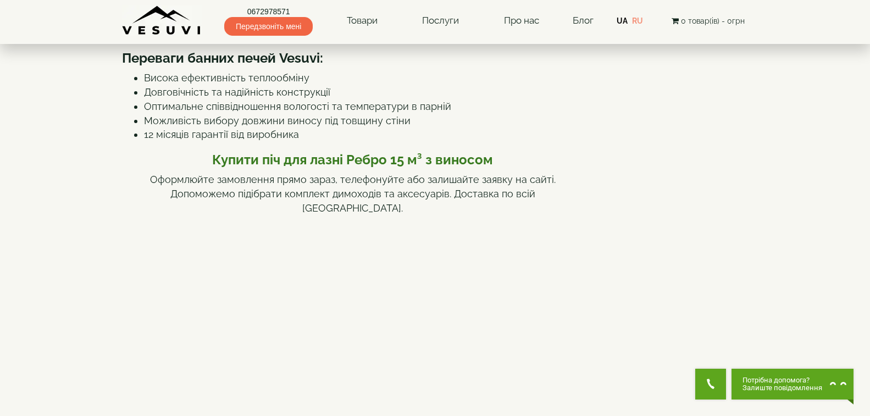
scroll to position [715, 0]
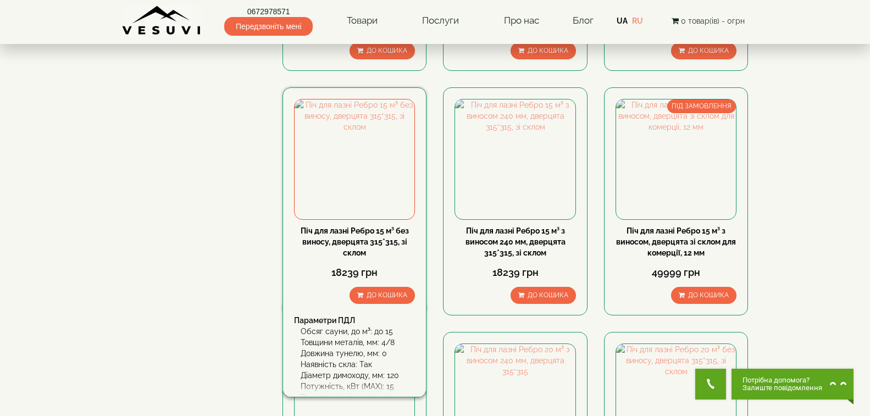
click at [380, 232] on link "Піч для лазні Ребро 15 м³ без виносу, дверцята 315*315, зі склом" at bounding box center [355, 241] width 108 height 31
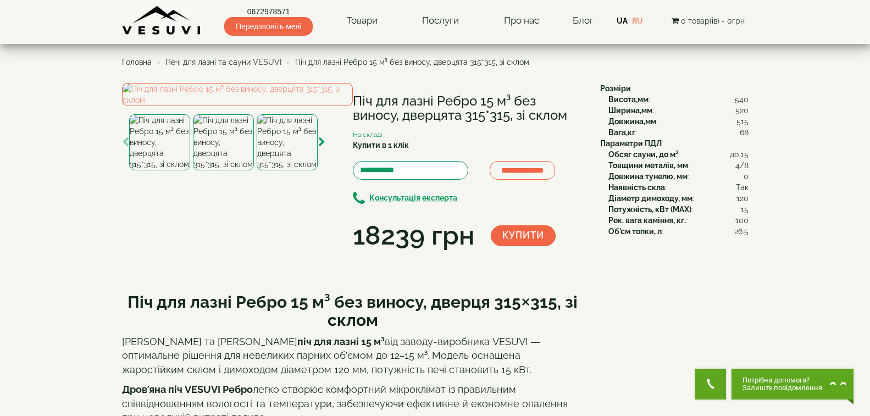
scroll to position [330, 0]
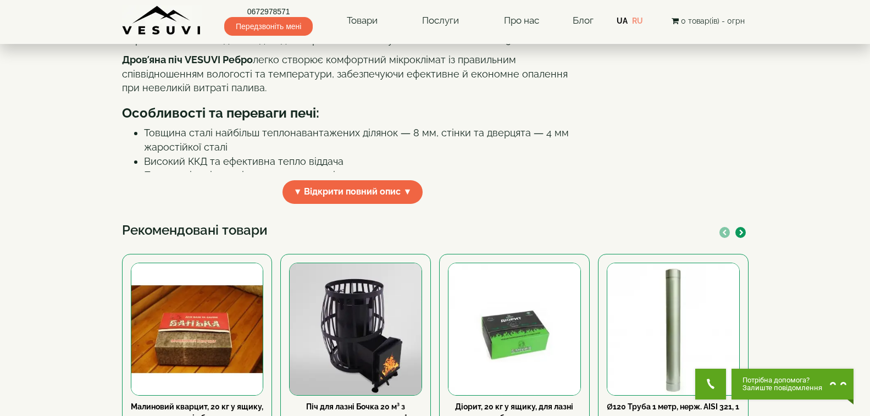
click at [361, 204] on span "▼ Відкрити повний опис ▼" at bounding box center [353, 192] width 141 height 24
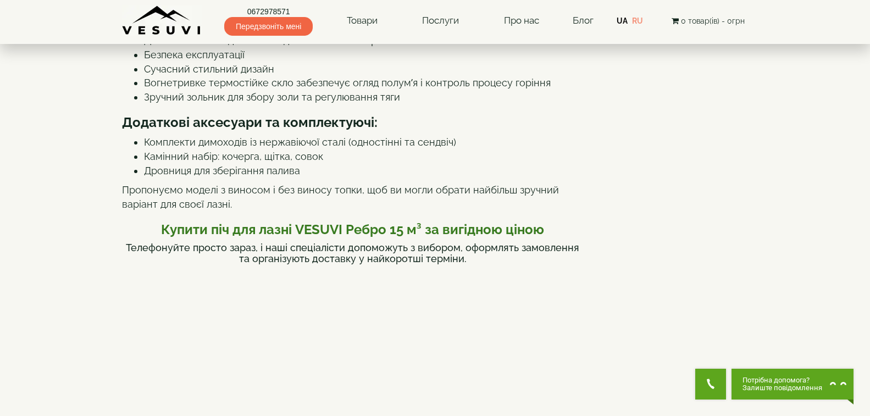
scroll to position [495, 0]
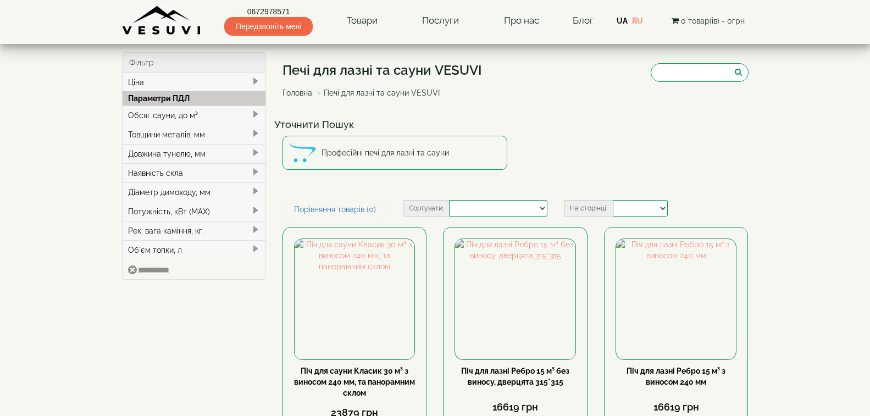
select select
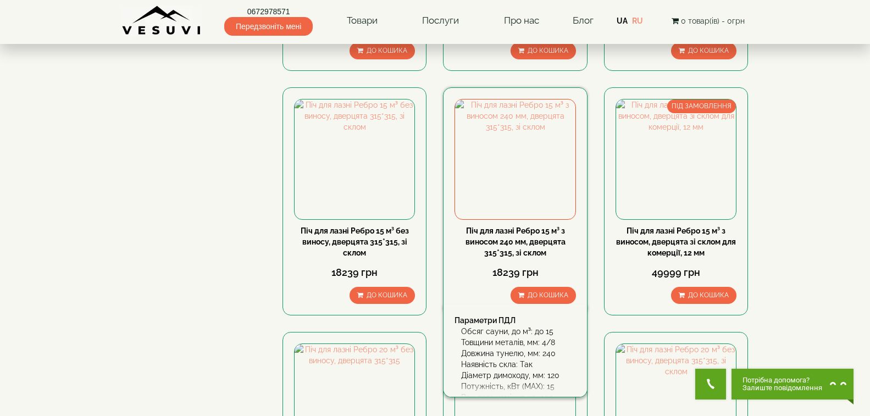
click at [503, 232] on link "Піч для лазні Ребро 15 м³ з виносом 240 мм, дверцята 315*315, зі склом" at bounding box center [516, 241] width 100 height 31
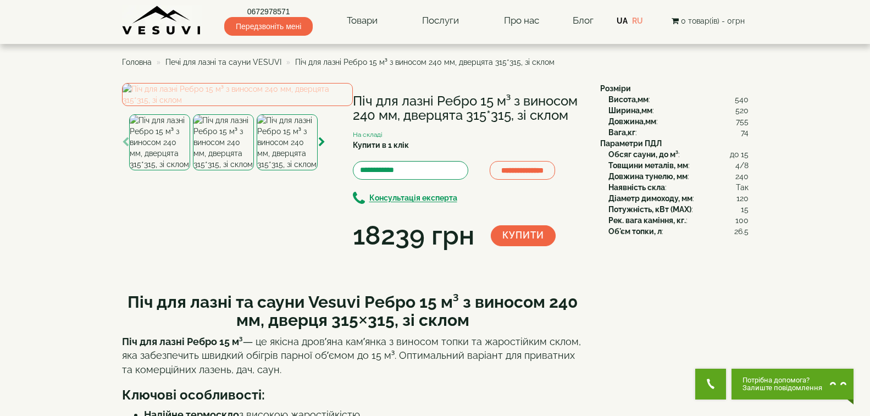
click at [206, 106] on img at bounding box center [237, 94] width 231 height 23
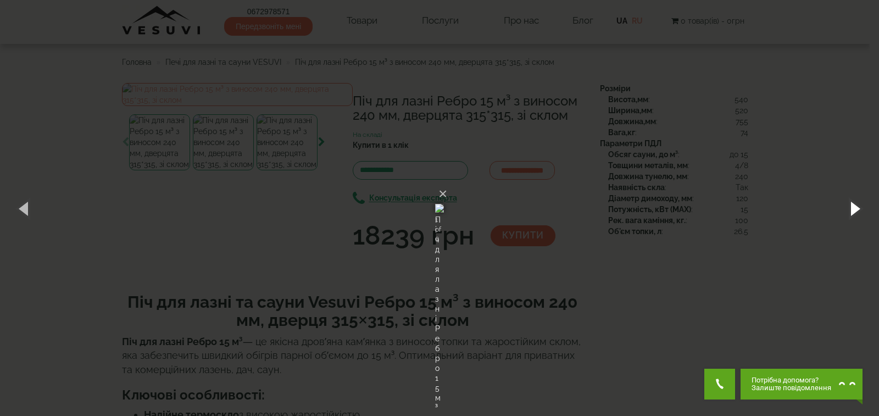
click at [861, 207] on button "button" at bounding box center [854, 208] width 49 height 60
click at [854, 196] on button "button" at bounding box center [854, 208] width 49 height 60
click at [848, 201] on button "button" at bounding box center [854, 208] width 49 height 60
click at [849, 202] on button "button" at bounding box center [854, 208] width 49 height 60
click at [860, 200] on button "button" at bounding box center [854, 208] width 49 height 60
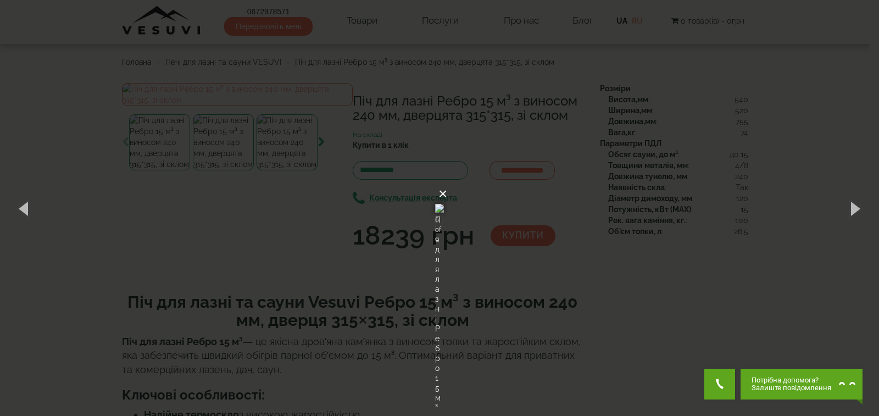
click at [447, 182] on button "×" at bounding box center [443, 194] width 9 height 24
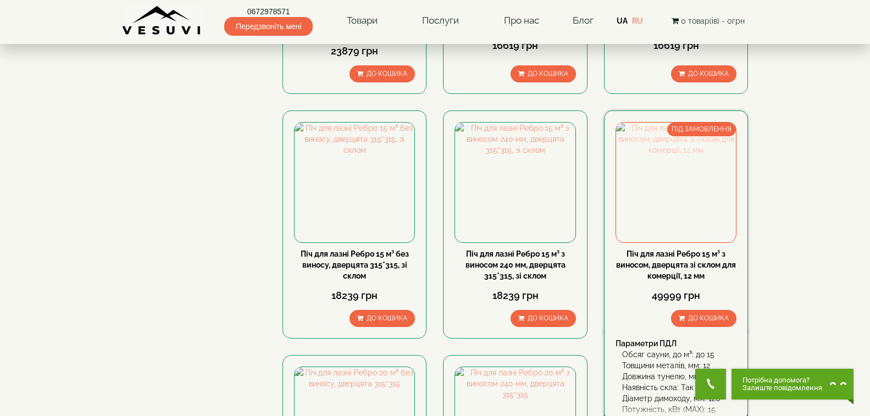
scroll to position [385, 0]
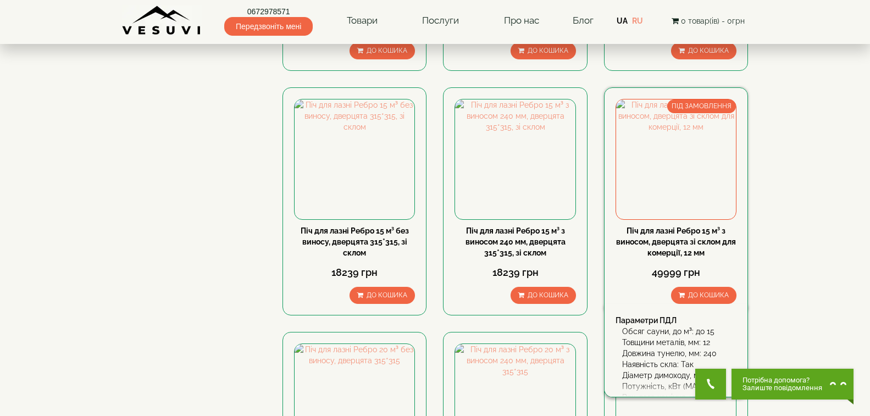
click at [701, 243] on link "Піч для лазні Ребро 15 м³ з виносом, дверцята зі склом для комерції, 12 мм" at bounding box center [676, 241] width 120 height 31
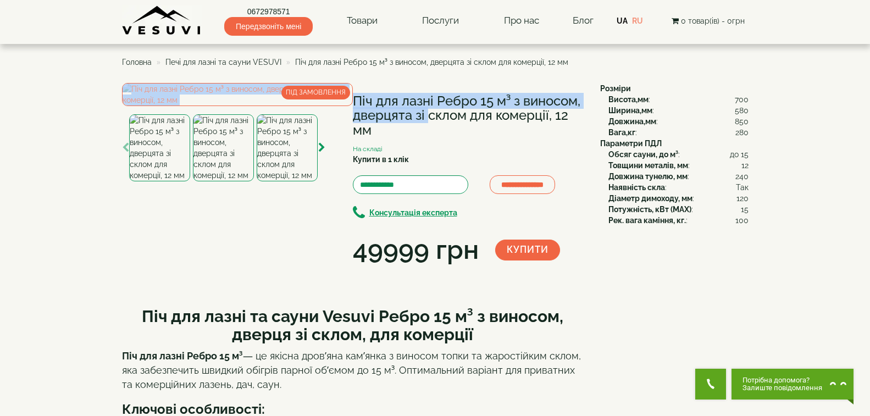
drag, startPoint x: 350, startPoint y: 96, endPoint x: 376, endPoint y: 129, distance: 42.7
click at [376, 129] on div "**********" at bounding box center [357, 176] width 470 height 186
copy div "Піч для лазні Ребро 15 м³ з виносом, дверцята зі склом для комерції, 12 мм"
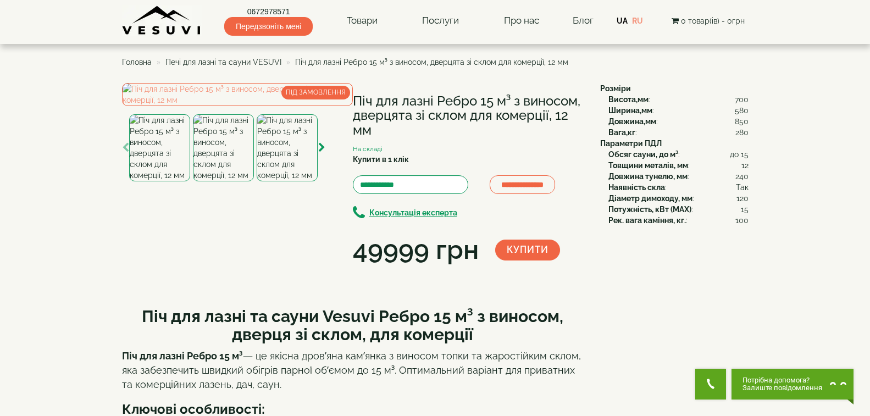
click at [441, 269] on div "**********" at bounding box center [357, 176] width 470 height 186
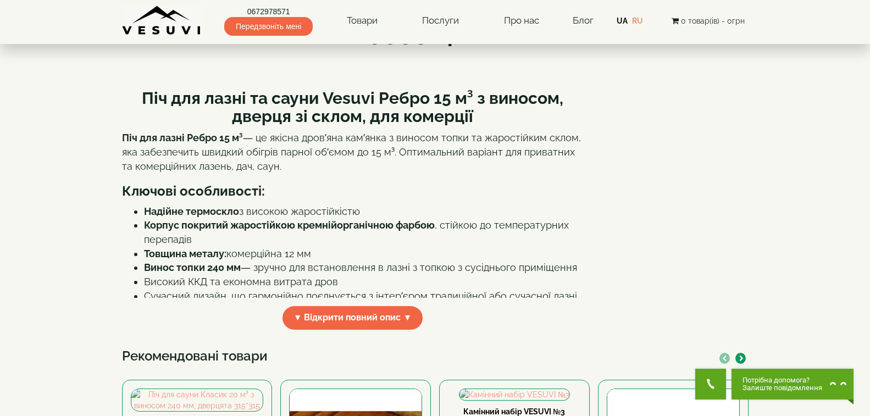
scroll to position [220, 0]
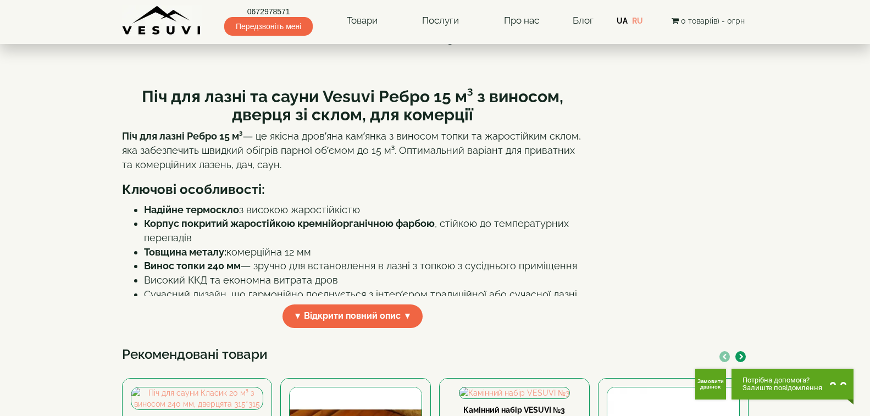
click at [283, 171] on p "Піч для лазні Ребро 15 м³ — це якісна дров’яна кам’янка з виносом топки та жаро…" at bounding box center [353, 150] width 462 height 42
click at [297, 328] on span "▼ Відкрити повний опис ▼" at bounding box center [353, 316] width 141 height 24
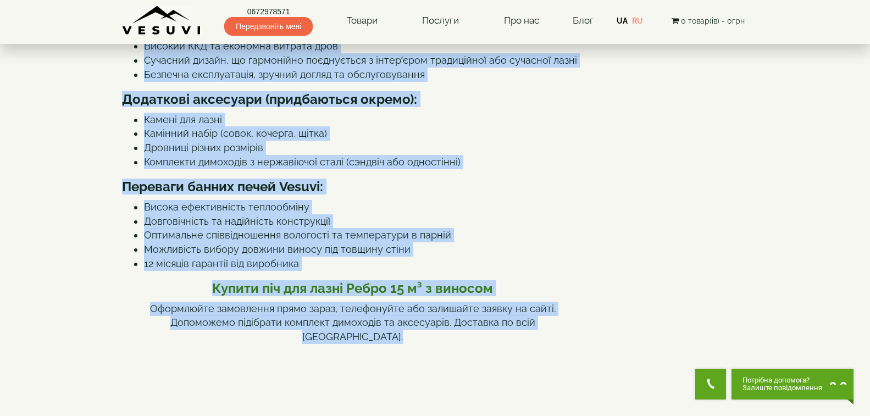
scroll to position [479, 0]
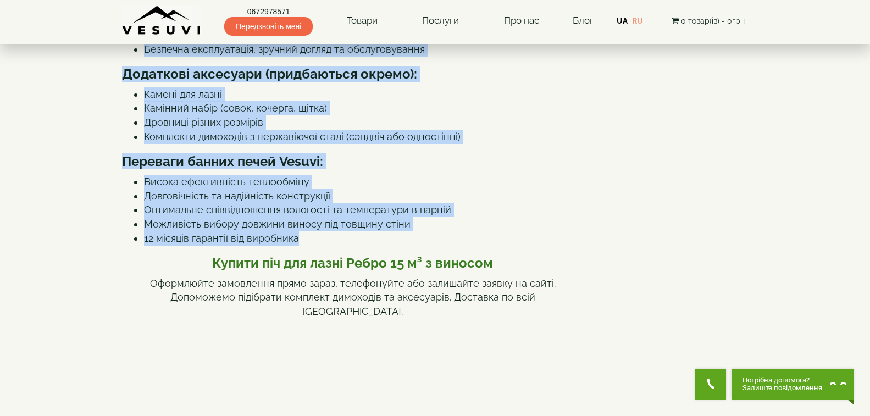
drag, startPoint x: 142, startPoint y: 180, endPoint x: 320, endPoint y: 320, distance: 226.5
click at [320, 320] on div "Піч для лазні та сауни Vesuvi Ребро 15 м³ з виносом, дверця зі склом, для комер…" at bounding box center [353, 356] width 462 height 1078
copy div "Піч для лазні та сауни Vesuvi Ребро 15 м³ з виносом, дверця зі склом, для комер…"
click at [490, 130] on li "Дровниці різних розмірів" at bounding box center [364, 122] width 440 height 14
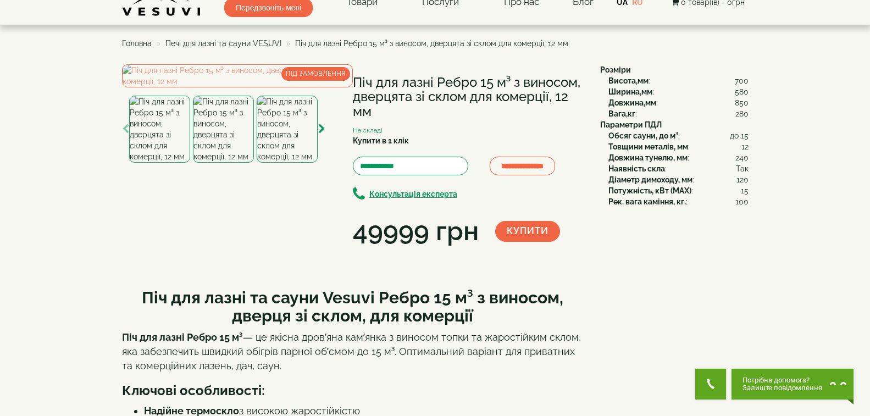
scroll to position [0, 0]
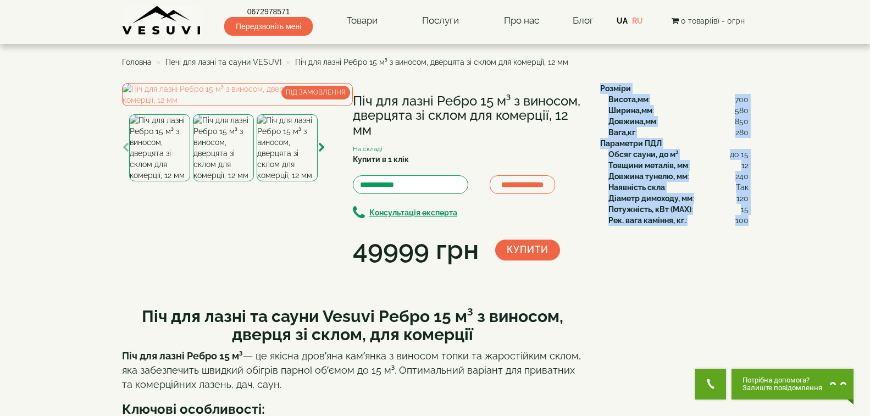
drag, startPoint x: 601, startPoint y: 88, endPoint x: 748, endPoint y: 223, distance: 199.6
click at [748, 223] on div "Розміри Висота,мм : 700 Ширина,мм : 580 Довжина,мм : 850 Вага,кг : 280 Параметр…" at bounding box center [670, 154] width 157 height 143
copy div "Розміри Висота,мм : 700 Ширина,мм : 580 Довжина,мм : 850 Вага,кг : 280 Параметр…"
click at [241, 106] on img at bounding box center [237, 94] width 231 height 23
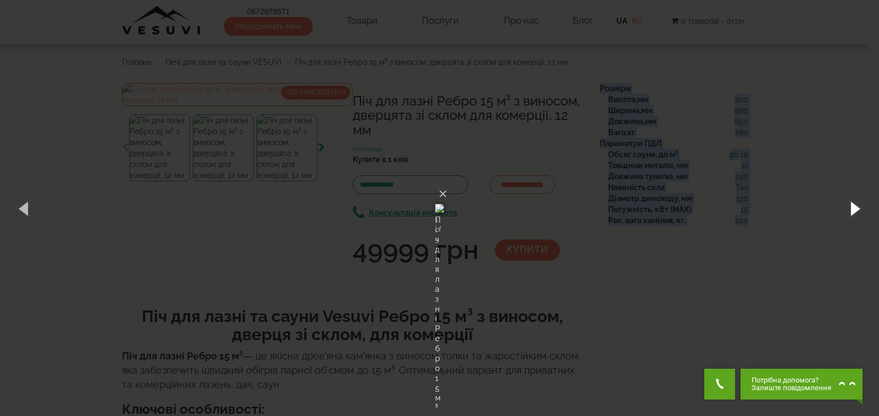
click at [857, 205] on button "button" at bounding box center [854, 208] width 49 height 60
click at [854, 202] on button "button" at bounding box center [854, 208] width 49 height 60
click at [863, 203] on button "button" at bounding box center [854, 208] width 49 height 60
click at [857, 210] on button "button" at bounding box center [854, 208] width 49 height 60
click at [447, 182] on button "×" at bounding box center [443, 194] width 9 height 24
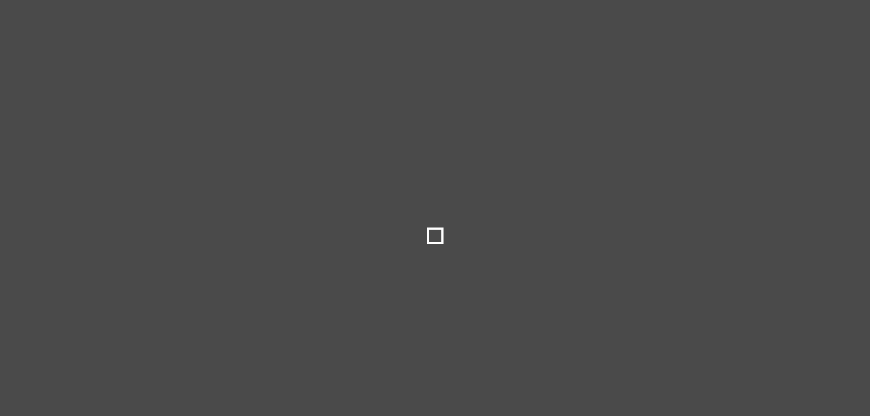
select select
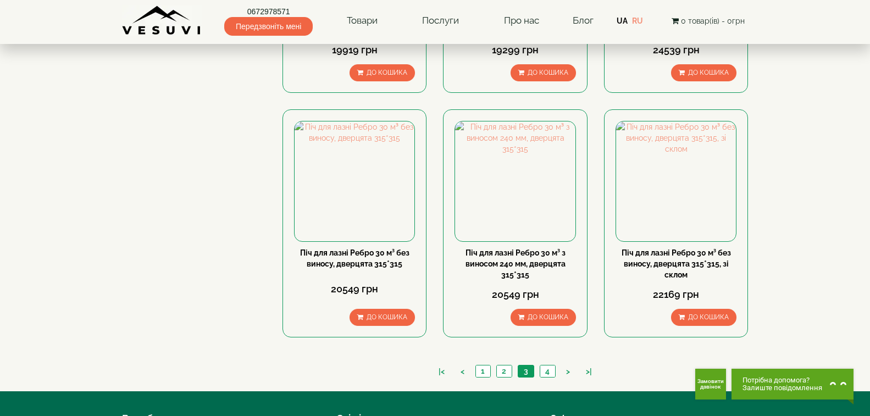
scroll to position [1099, 0]
